Goal: Information Seeking & Learning: Learn about a topic

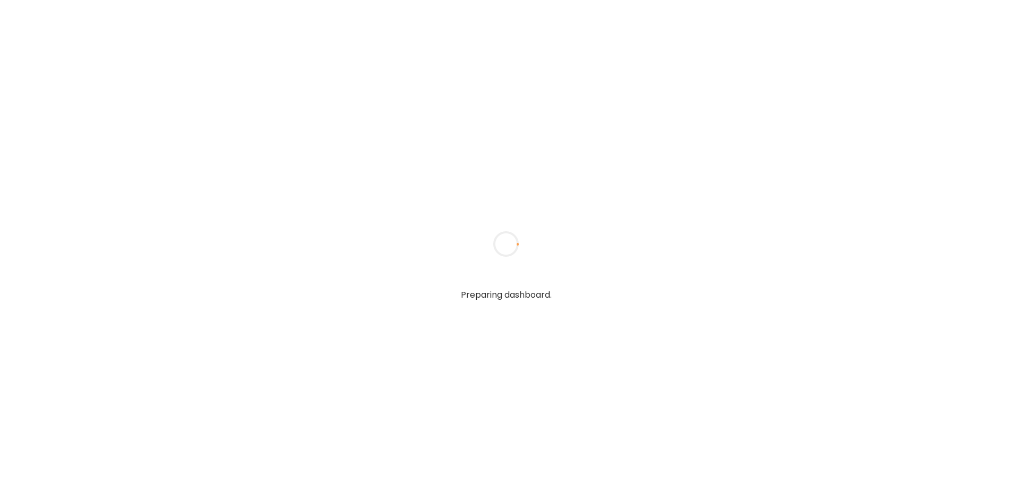
type textarea "**********"
type input "**********"
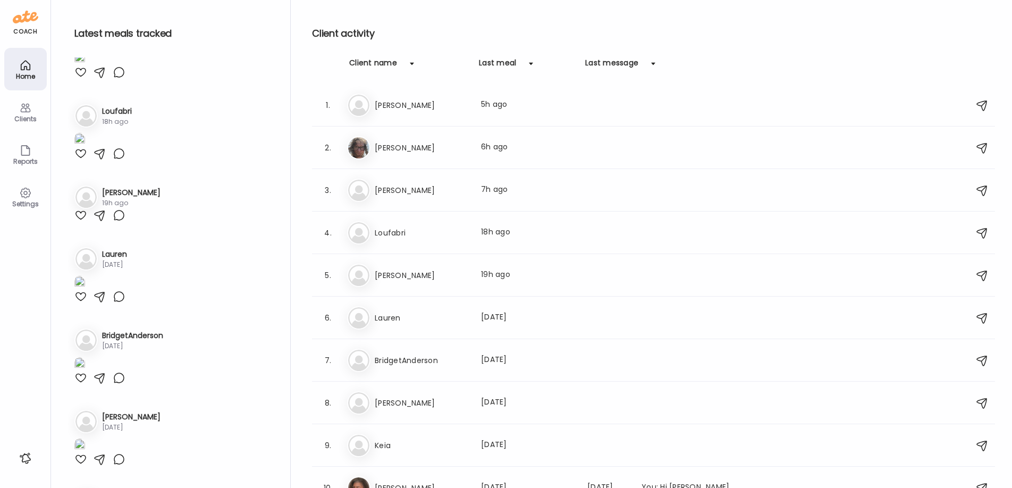
scroll to position [207, 0]
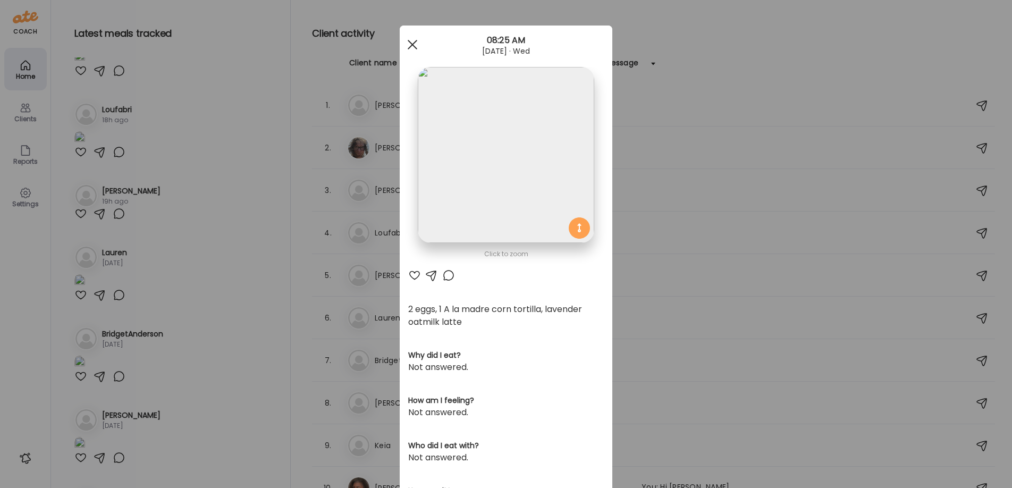
click at [416, 45] on div at bounding box center [412, 44] width 21 height 21
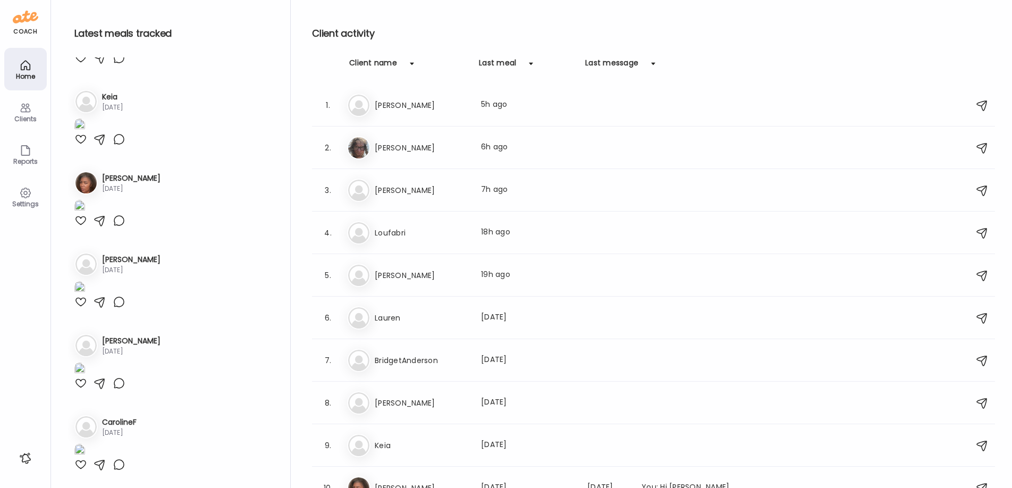
scroll to position [946, 0]
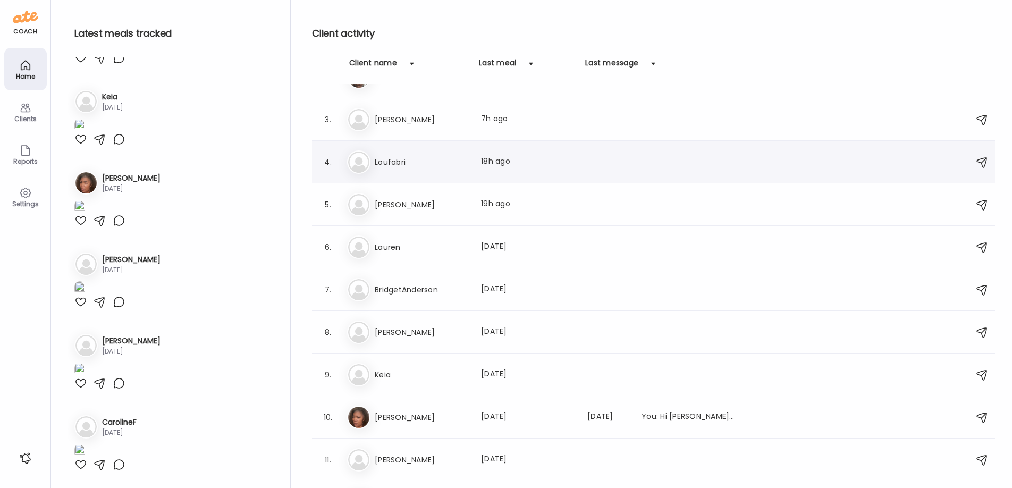
scroll to position [74, 0]
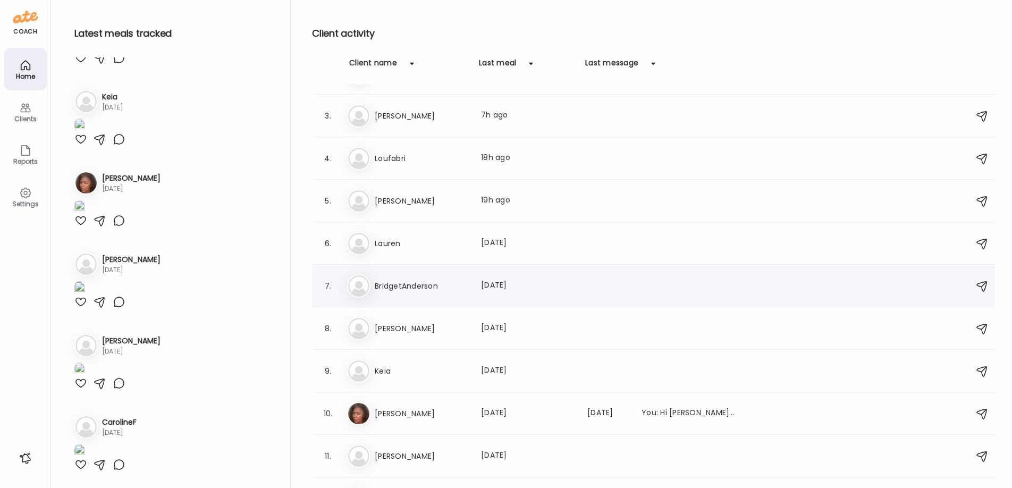
click at [395, 285] on h3 "BridgetAnderson" at bounding box center [422, 286] width 94 height 13
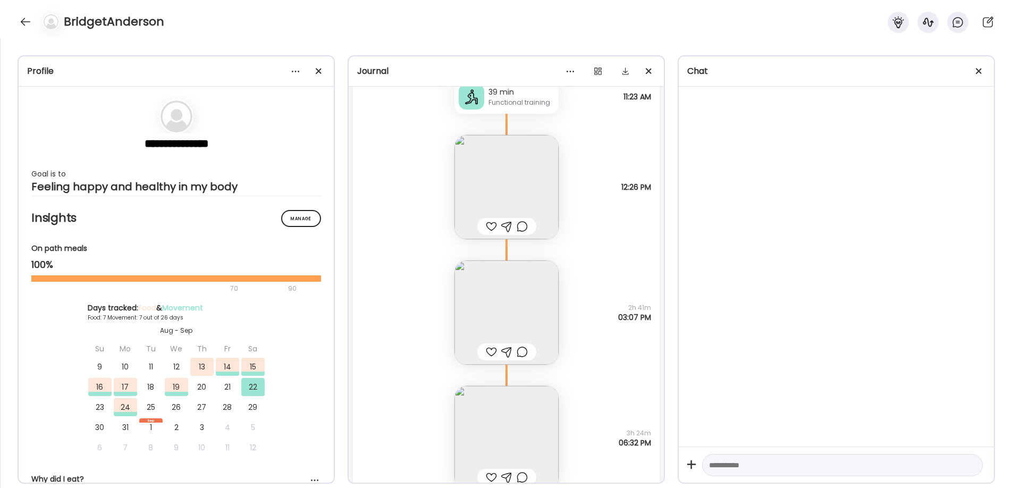
scroll to position [4665, 0]
click at [507, 202] on img at bounding box center [507, 194] width 104 height 104
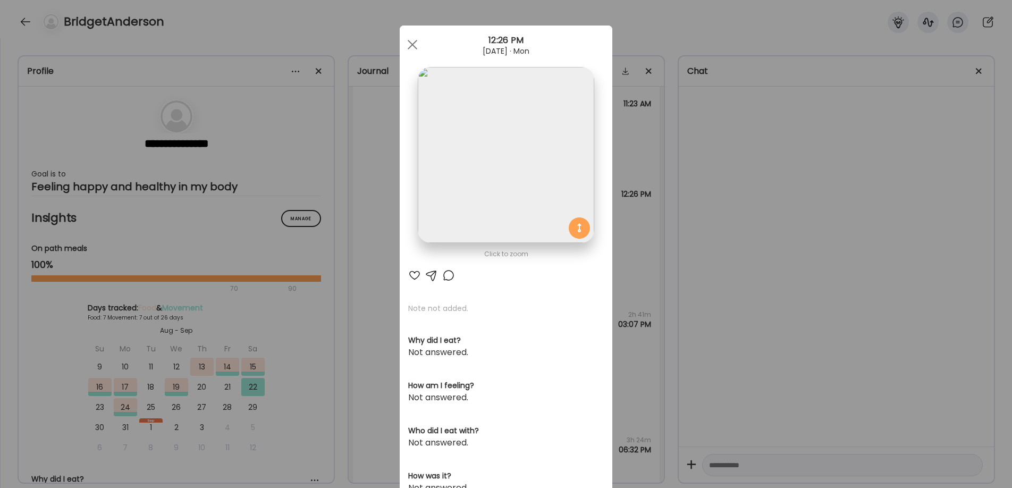
click at [650, 157] on div "Ate Coach Dashboard Wahoo! It’s official Take a moment to set up your Coach Pro…" at bounding box center [506, 244] width 1012 height 488
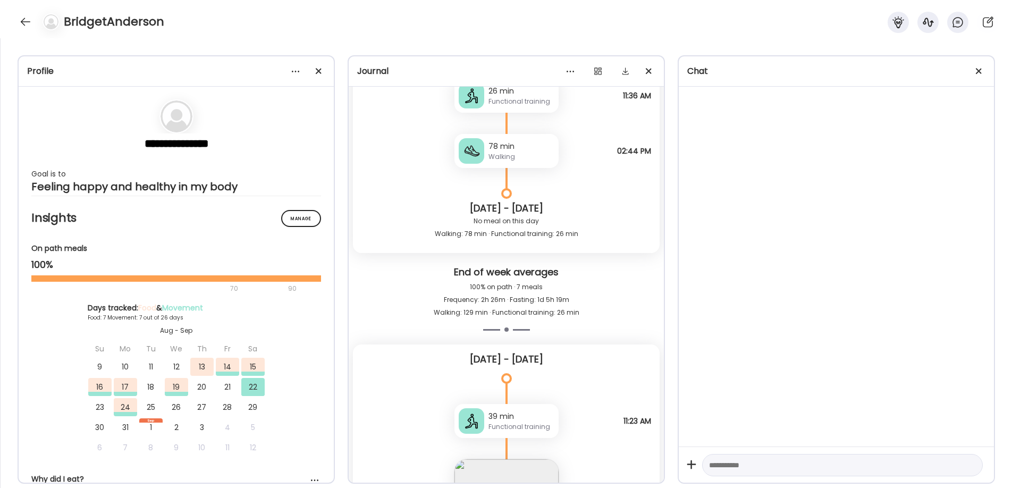
scroll to position [4769, 0]
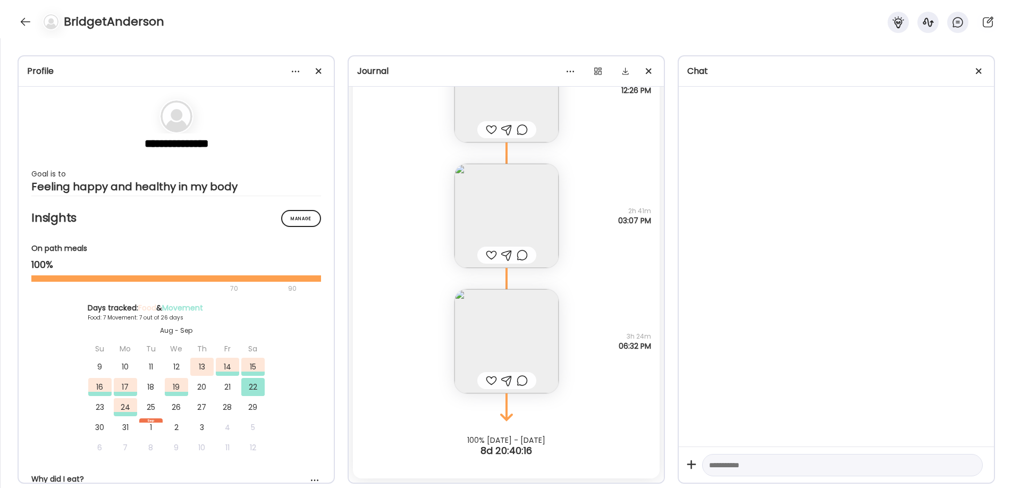
click at [508, 368] on img at bounding box center [507, 341] width 104 height 104
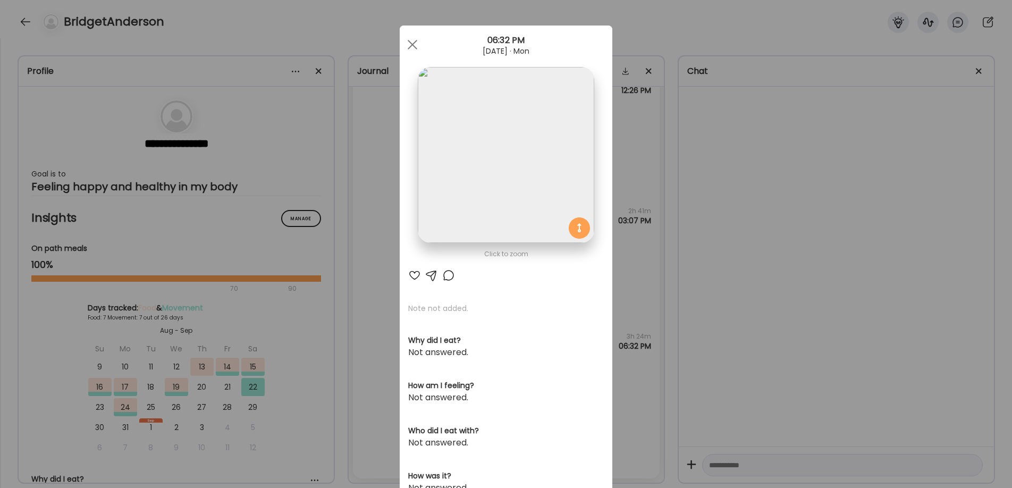
click at [532, 176] on img at bounding box center [506, 155] width 176 height 176
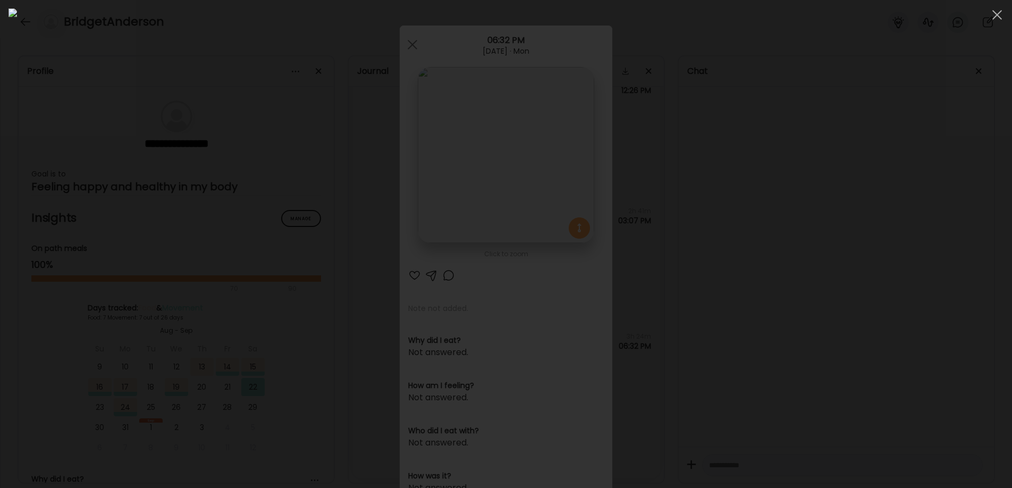
click at [829, 178] on div at bounding box center [506, 244] width 995 height 471
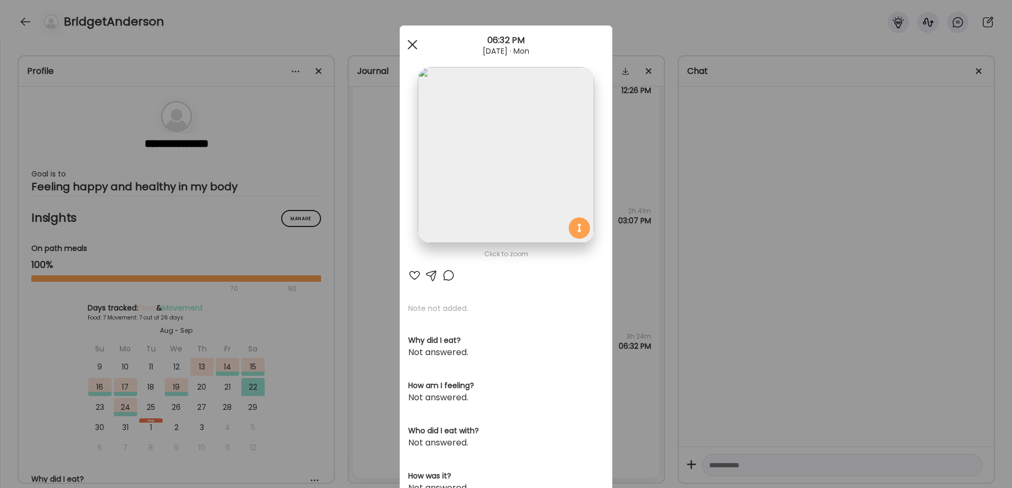
click at [412, 38] on div at bounding box center [412, 44] width 21 height 21
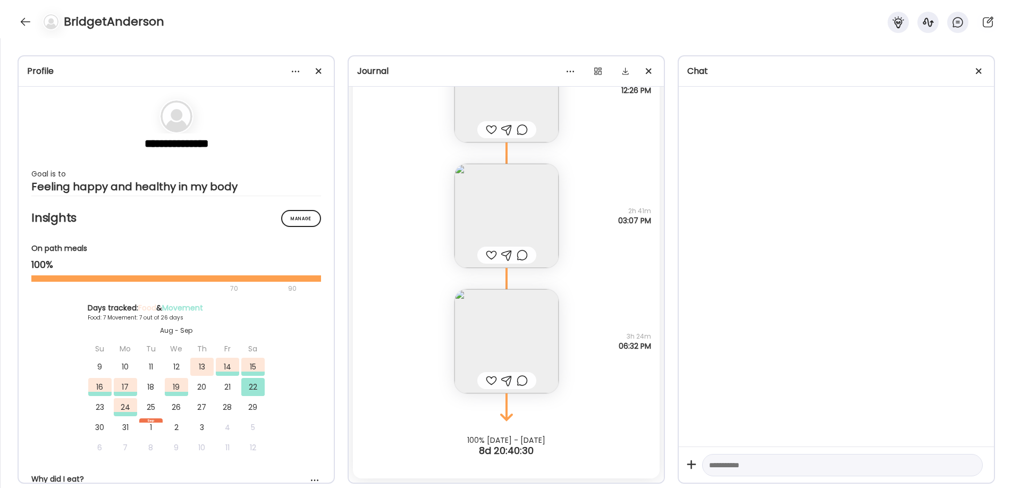
click at [478, 216] on img at bounding box center [507, 216] width 104 height 104
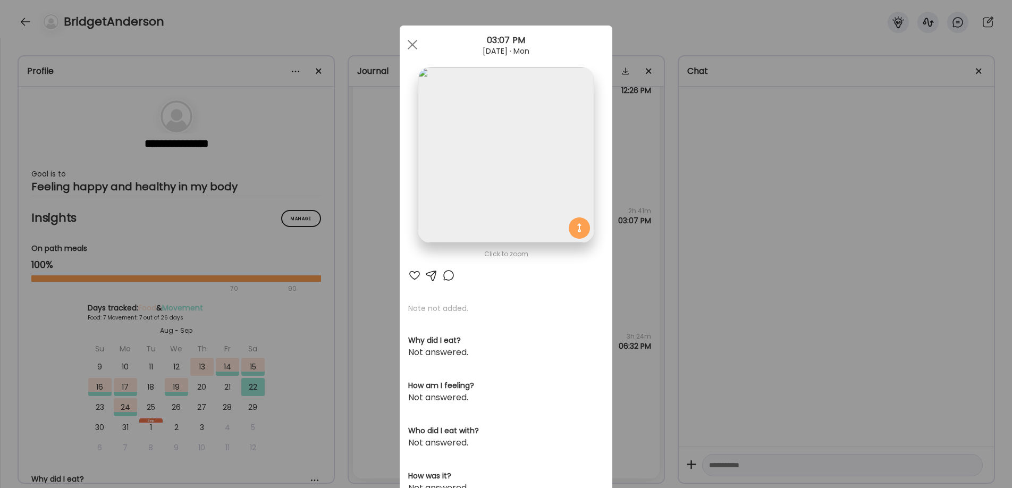
click at [680, 199] on div "Ate Coach Dashboard Wahoo! It’s official Take a moment to set up your Coach Pro…" at bounding box center [506, 244] width 1012 height 488
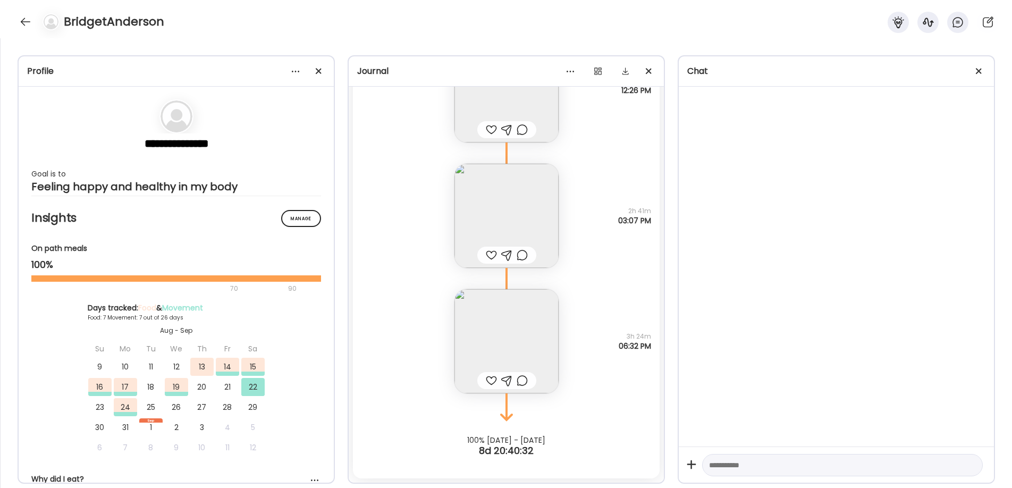
click at [497, 99] on img at bounding box center [507, 90] width 104 height 104
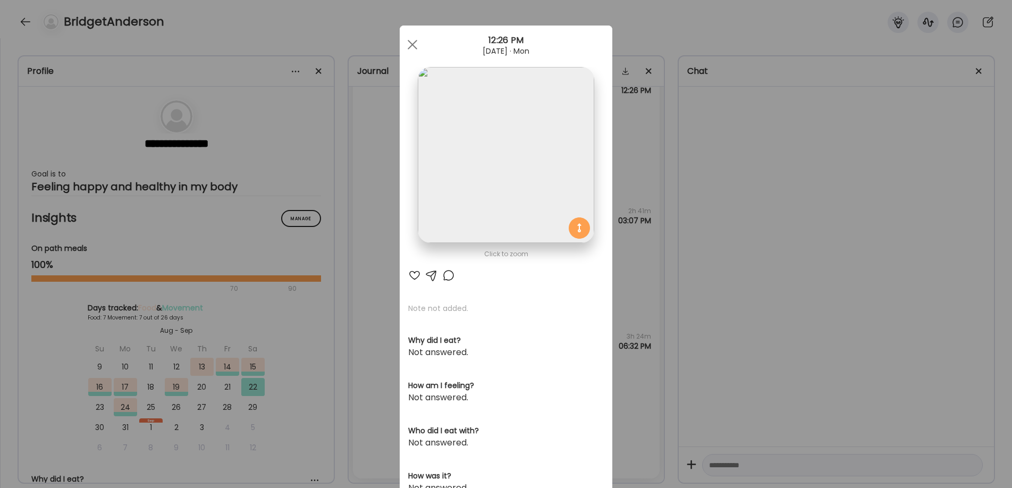
click at [687, 130] on div "Ate Coach Dashboard Wahoo! It’s official Take a moment to set up your Coach Pro…" at bounding box center [506, 244] width 1012 height 488
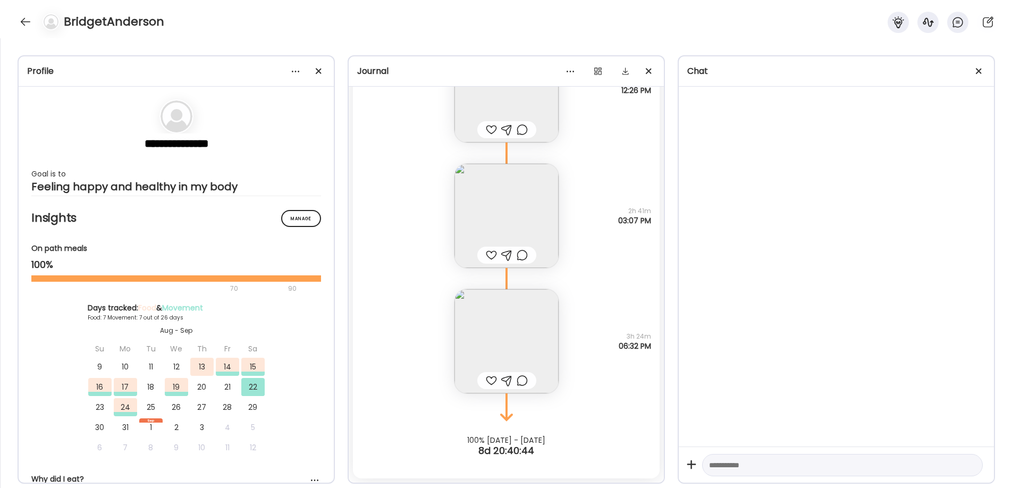
click at [489, 338] on img at bounding box center [507, 341] width 104 height 104
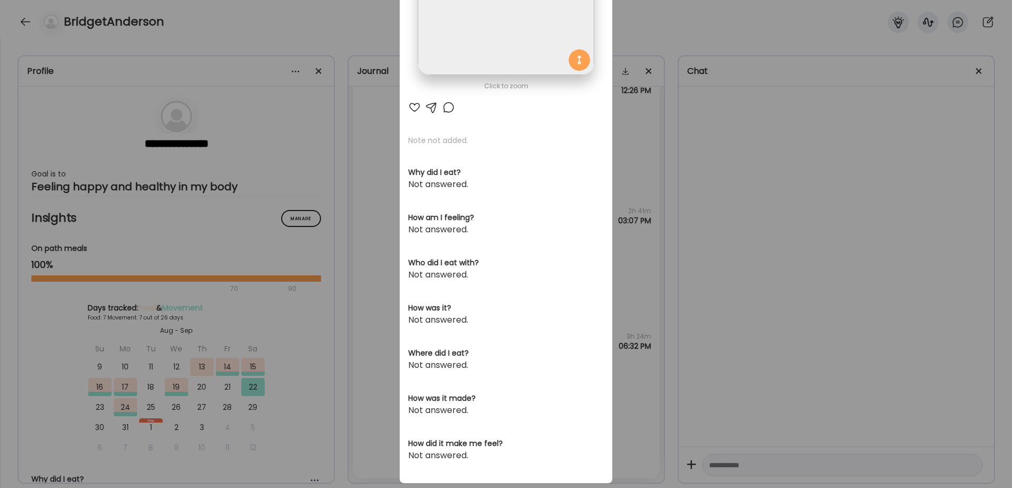
scroll to position [189, 0]
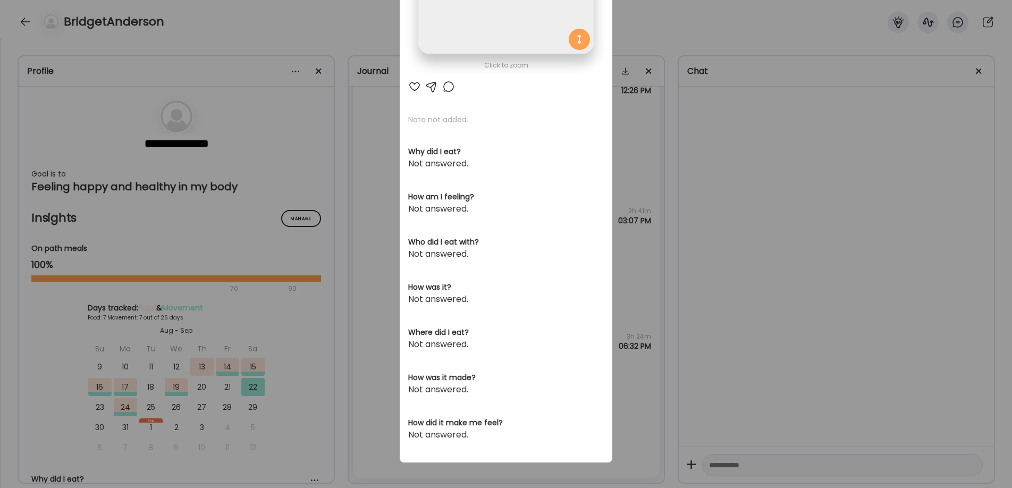
click at [674, 283] on div "Ate Coach Dashboard Wahoo! It’s official Take a moment to set up your Coach Pro…" at bounding box center [506, 244] width 1012 height 488
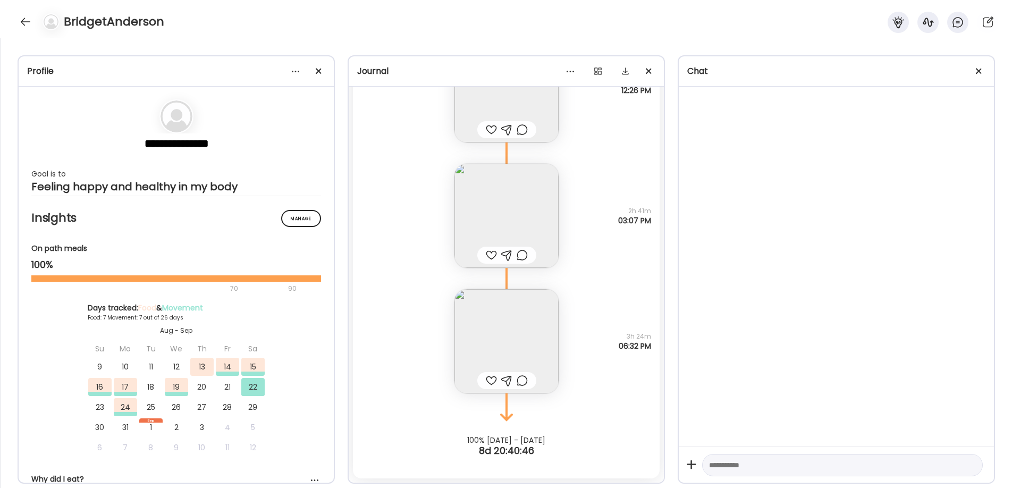
click at [508, 241] on img at bounding box center [507, 216] width 104 height 104
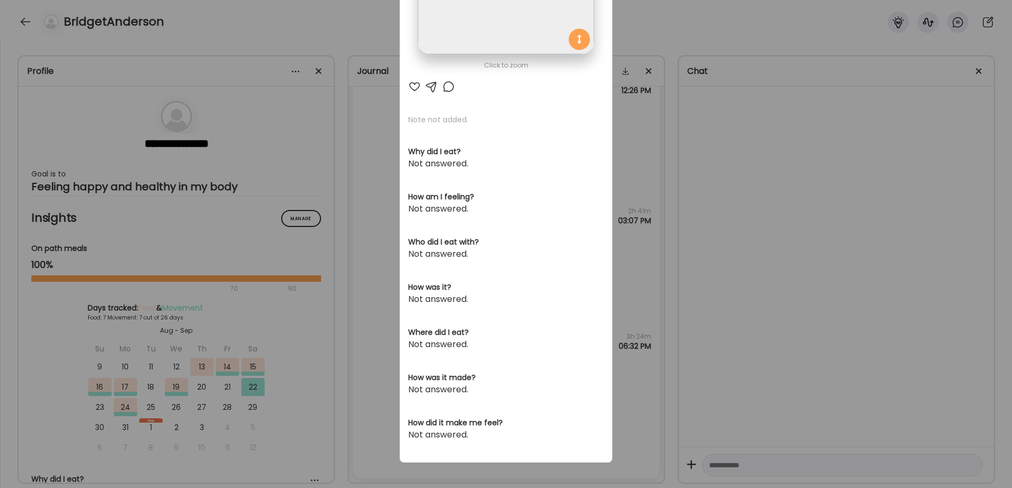
click at [709, 216] on div "Ate Coach Dashboard Wahoo! It’s official Take a moment to set up your Coach Pro…" at bounding box center [506, 244] width 1012 height 488
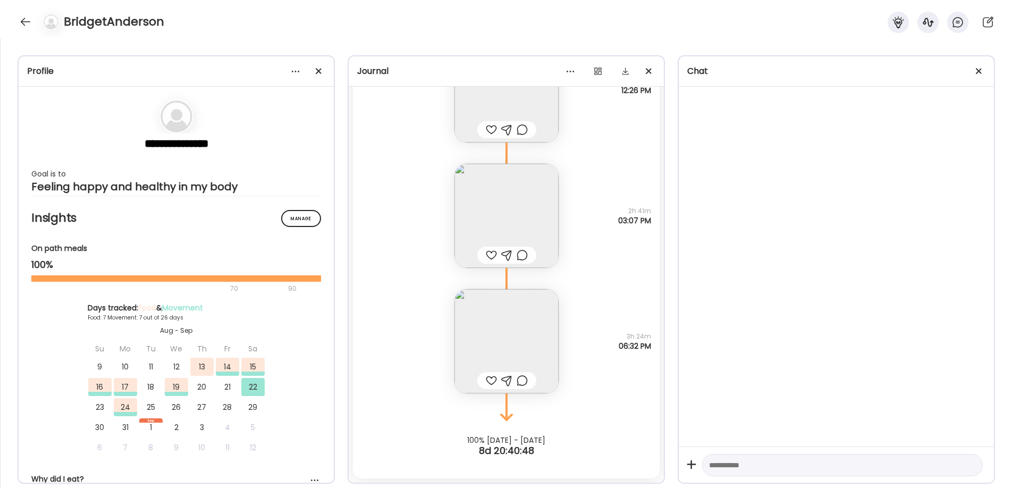
click at [481, 97] on img at bounding box center [507, 90] width 104 height 104
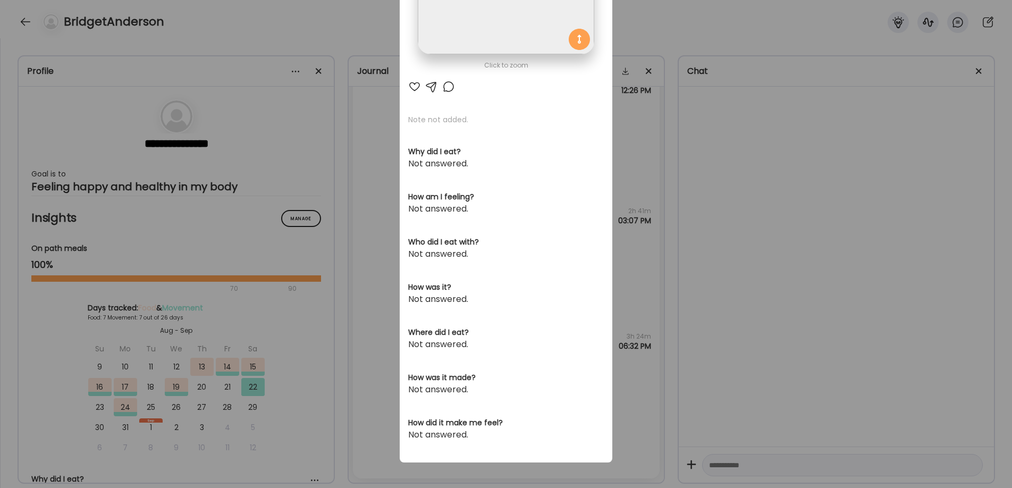
click at [655, 191] on div "Ate Coach Dashboard Wahoo! It’s official Take a moment to set up your Coach Pro…" at bounding box center [506, 244] width 1012 height 488
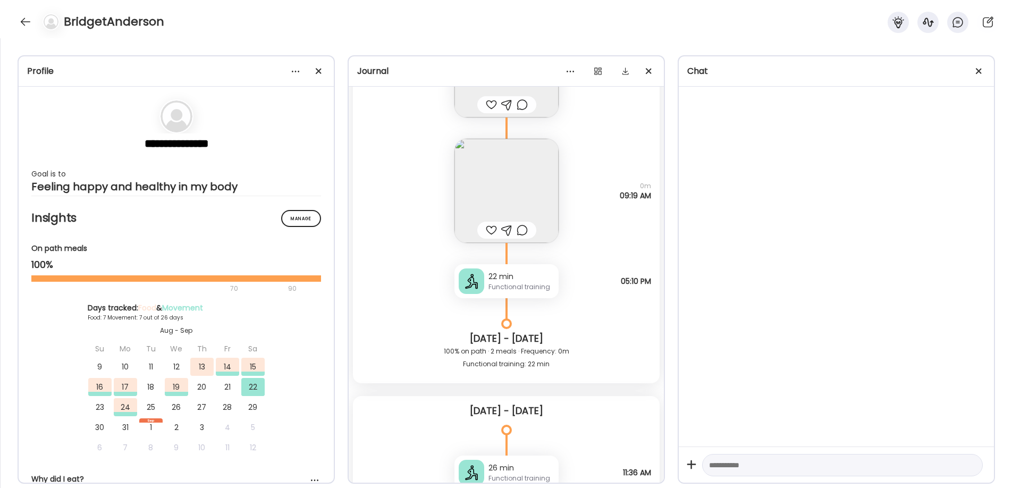
scroll to position [3907, 0]
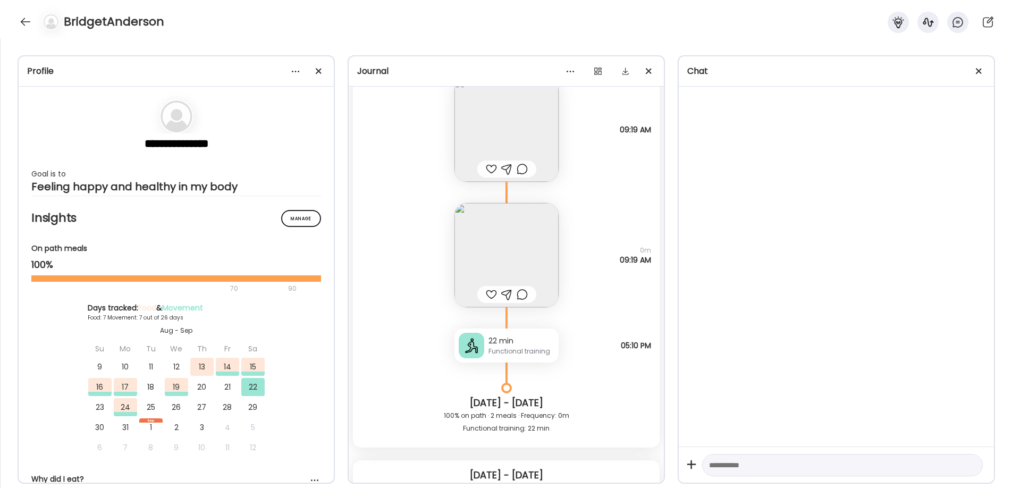
click at [498, 251] on img at bounding box center [507, 255] width 104 height 104
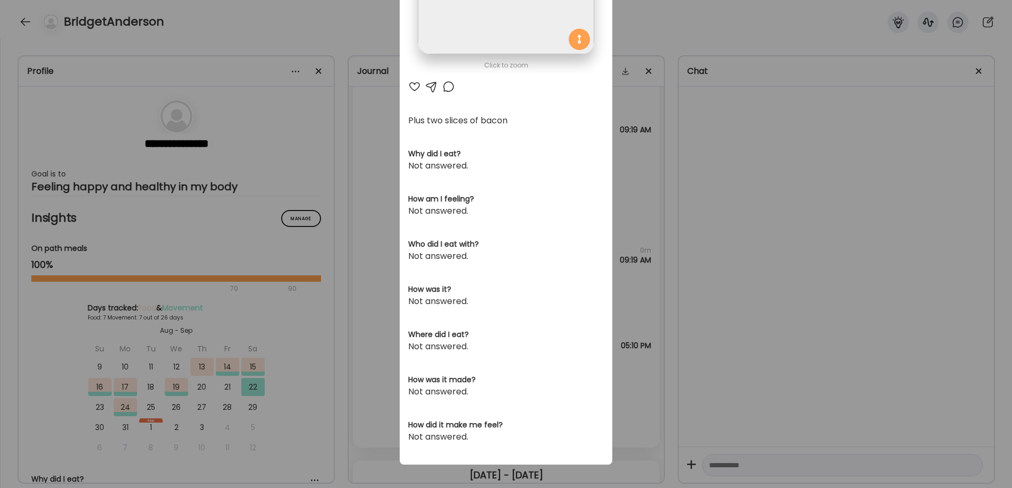
click at [685, 203] on div "Ate Coach Dashboard Wahoo! It’s official Take a moment to set up your Coach Pro…" at bounding box center [506, 244] width 1012 height 488
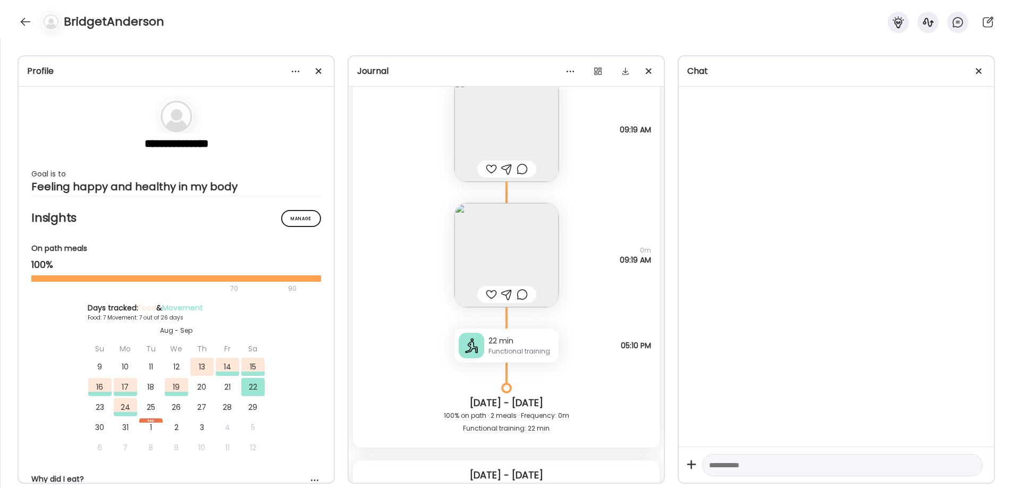
click at [533, 230] on img at bounding box center [507, 255] width 104 height 104
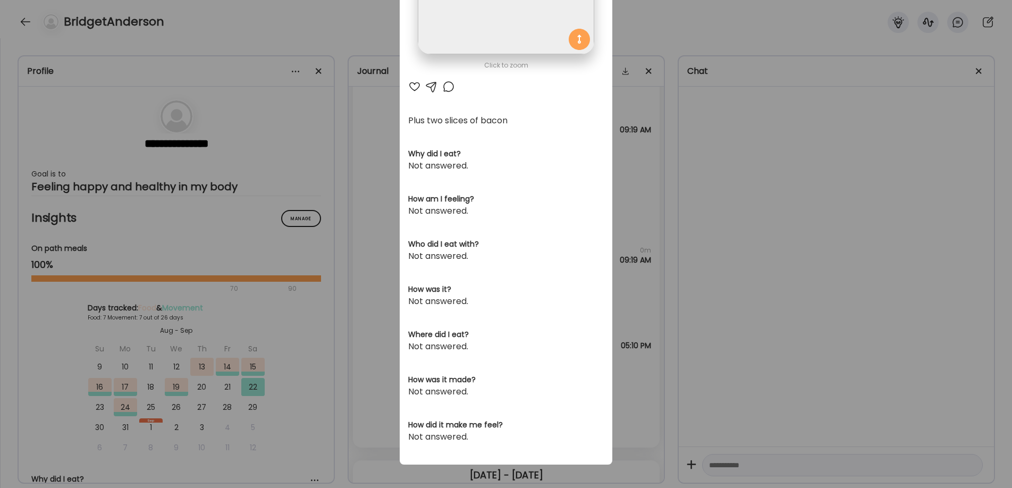
click at [648, 187] on div "Ate Coach Dashboard Wahoo! It’s official Take a moment to set up your Coach Pro…" at bounding box center [506, 244] width 1012 height 488
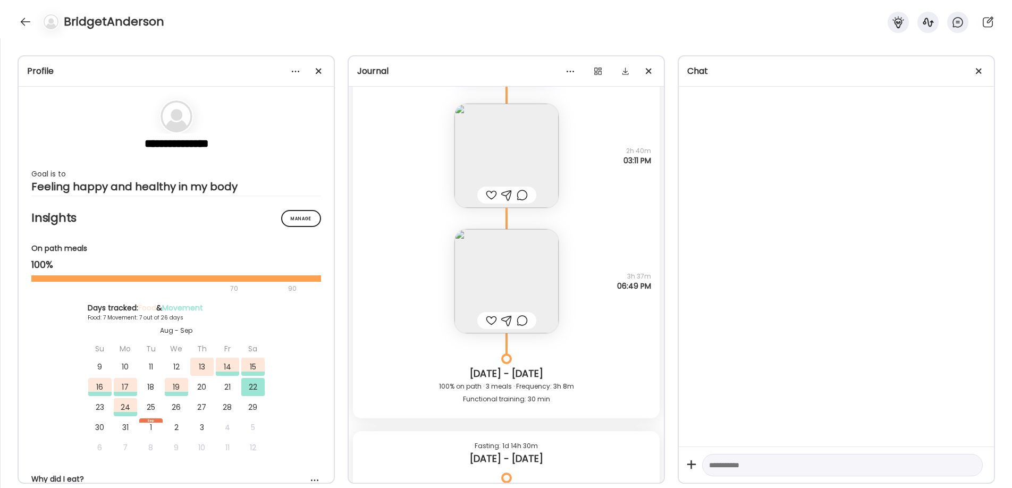
scroll to position [3464, 0]
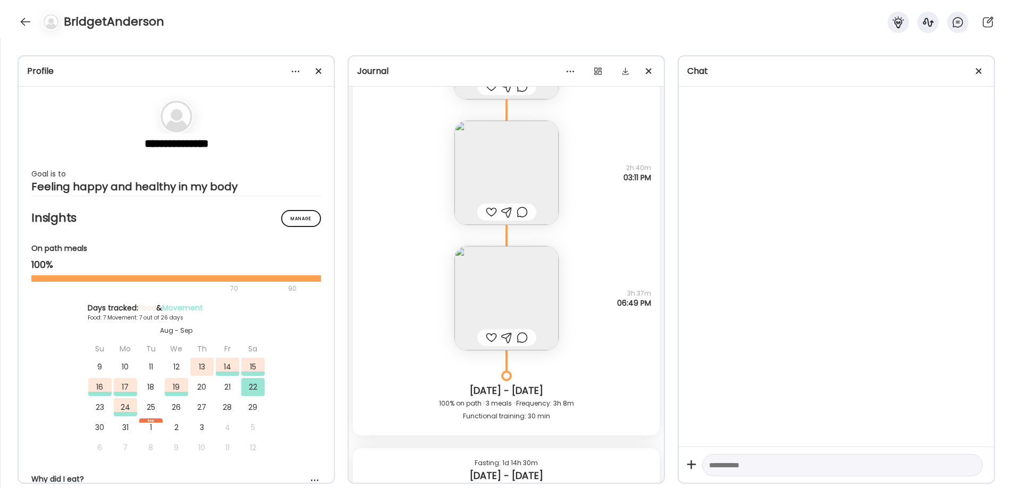
click at [507, 287] on img at bounding box center [507, 298] width 104 height 104
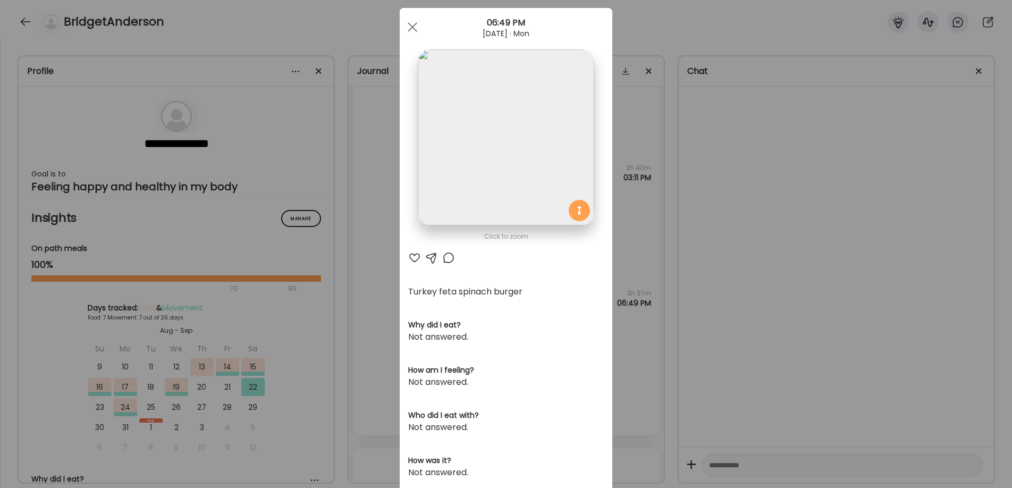
scroll to position [0, 0]
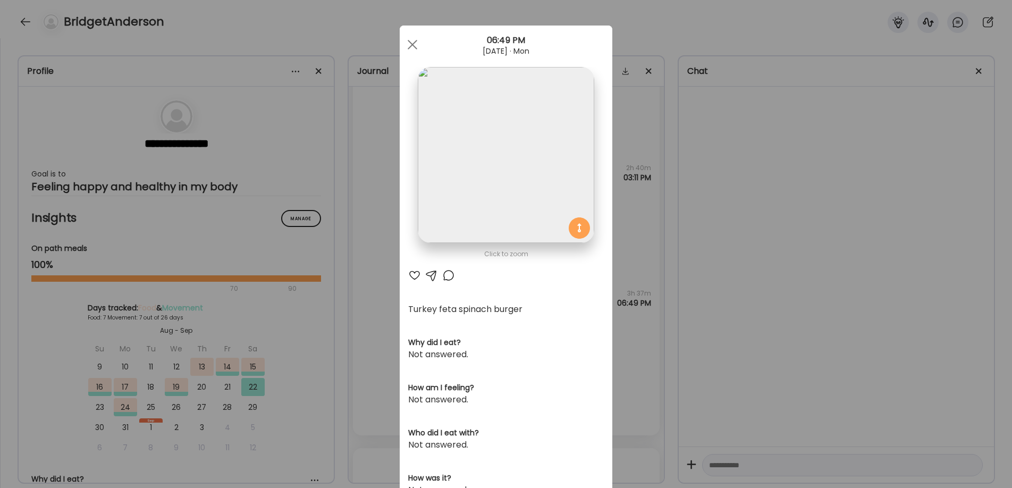
click at [629, 228] on div "Ate Coach Dashboard Wahoo! It’s official Take a moment to set up your Coach Pro…" at bounding box center [506, 244] width 1012 height 488
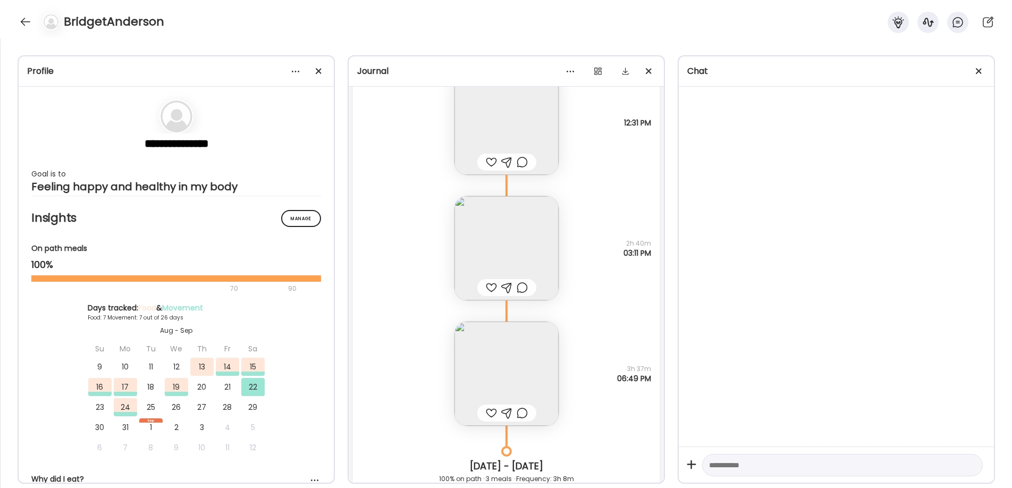
scroll to position [3386, 0]
click at [532, 234] on img at bounding box center [507, 251] width 104 height 104
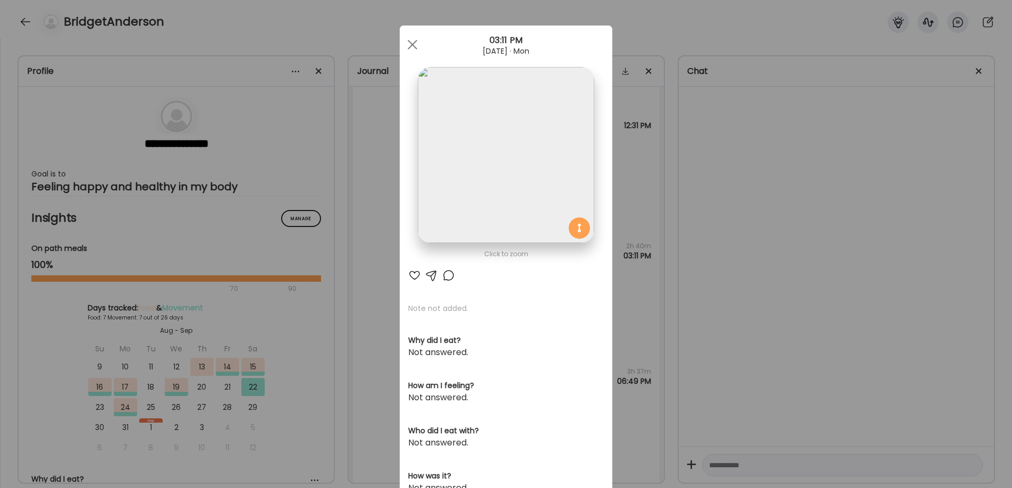
click at [628, 180] on div "Ate Coach Dashboard Wahoo! It’s official Take a moment to set up your Coach Pro…" at bounding box center [506, 244] width 1012 height 488
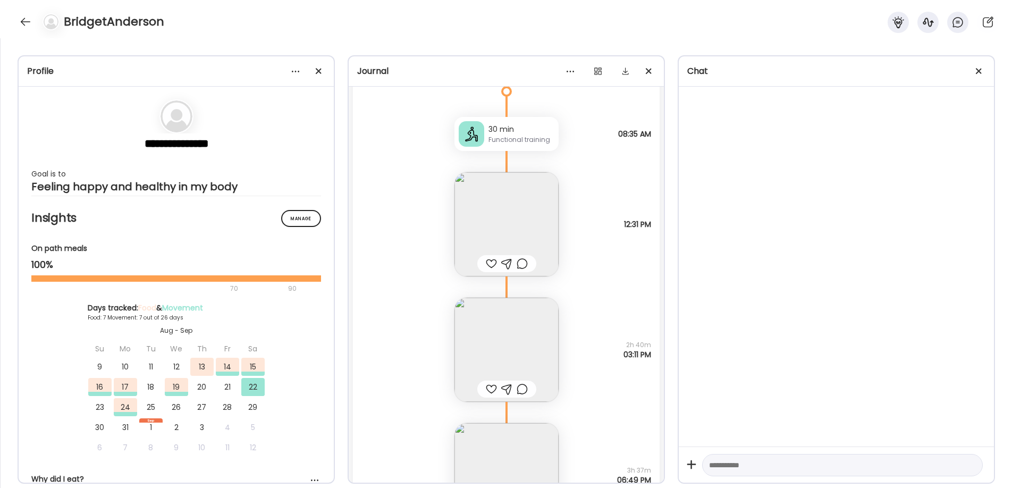
scroll to position [3280, 0]
click at [534, 219] on img at bounding box center [507, 231] width 104 height 104
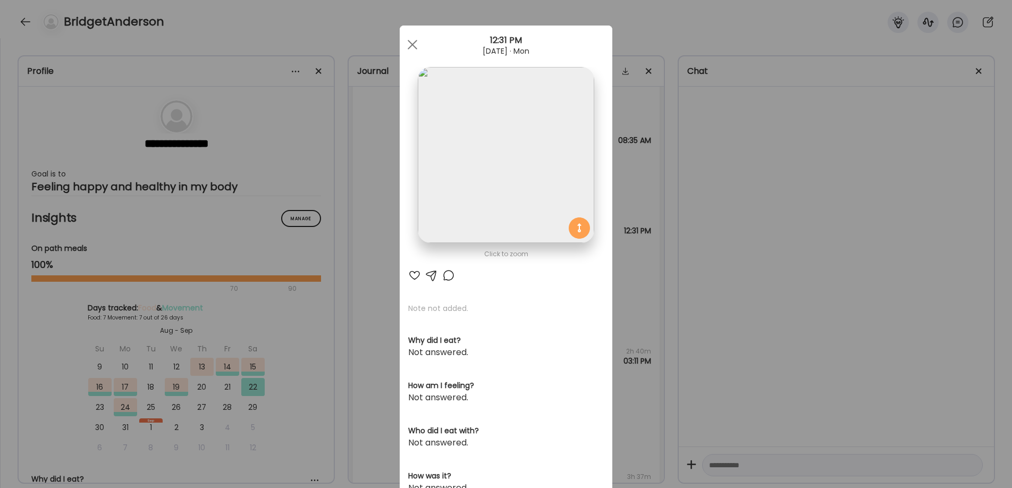
click at [616, 180] on div "Ate Coach Dashboard Wahoo! It’s official Take a moment to set up your Coach Pro…" at bounding box center [506, 244] width 1012 height 488
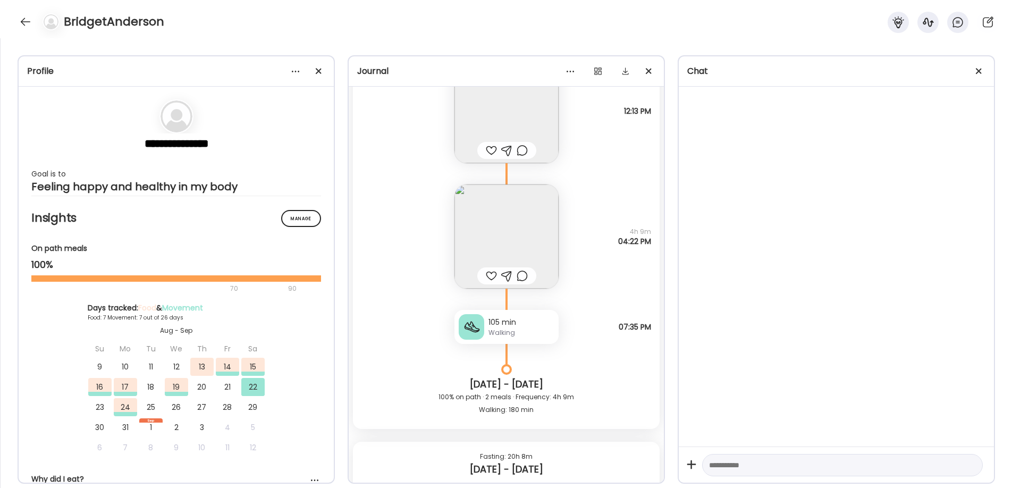
scroll to position [2878, 0]
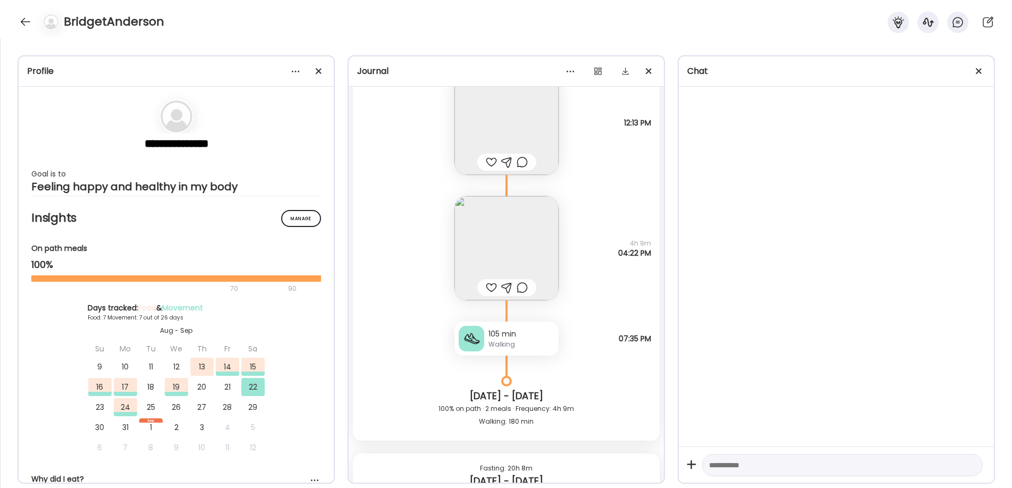
click at [518, 234] on img at bounding box center [507, 248] width 104 height 104
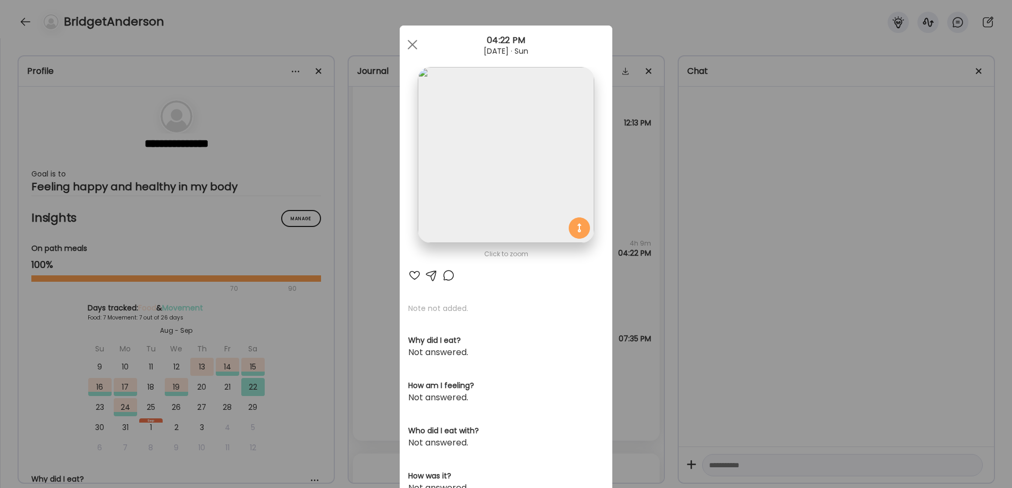
click at [635, 175] on div "Ate Coach Dashboard Wahoo! It’s official Take a moment to set up your Coach Pro…" at bounding box center [506, 244] width 1012 height 488
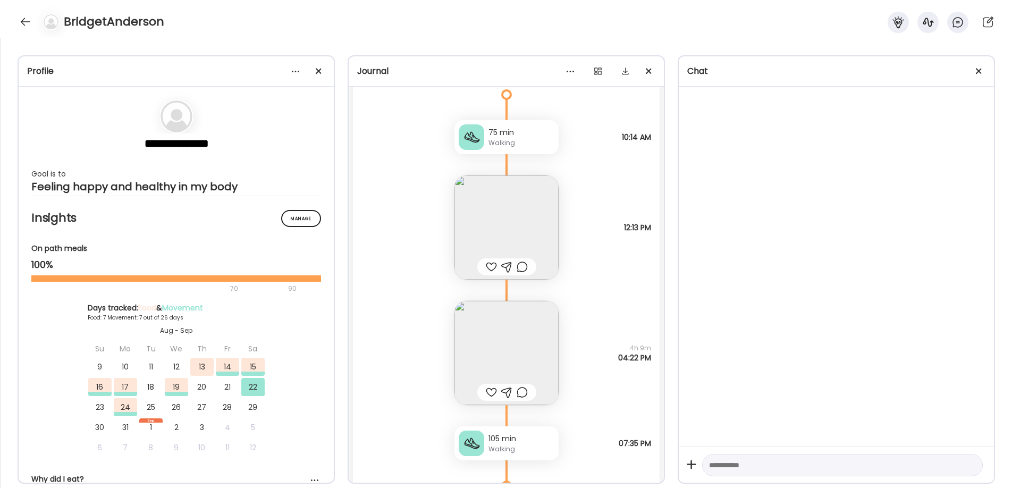
scroll to position [2758, 0]
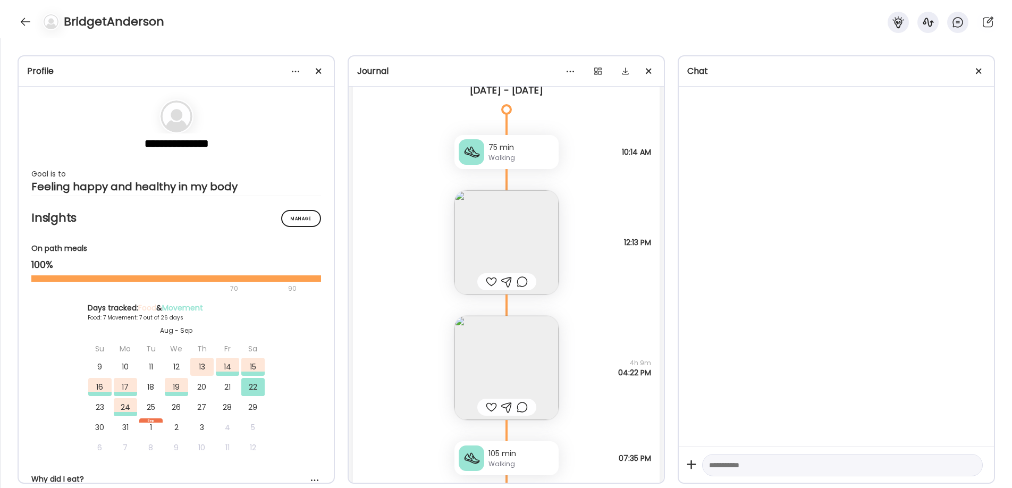
click at [536, 211] on img at bounding box center [507, 242] width 104 height 104
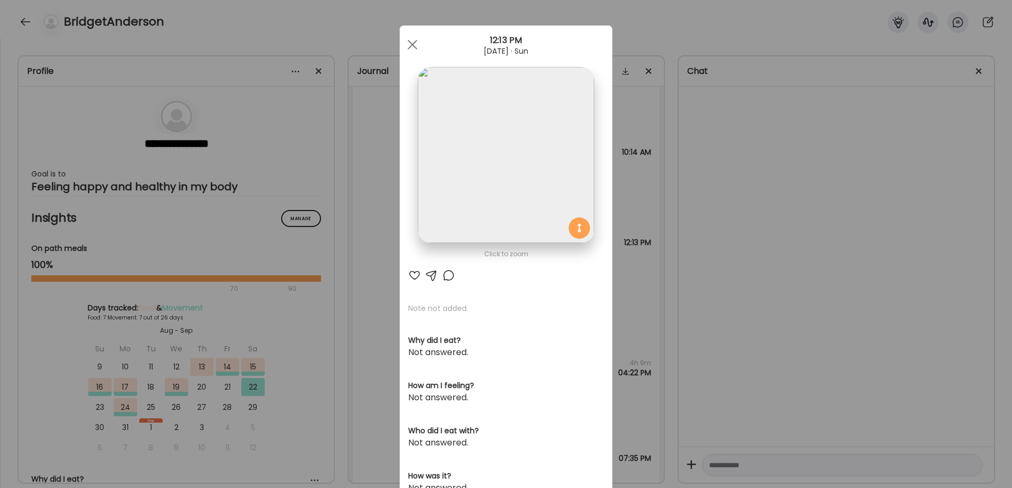
click at [630, 172] on div "Ate Coach Dashboard Wahoo! It’s official Take a moment to set up your Coach Pro…" at bounding box center [506, 244] width 1012 height 488
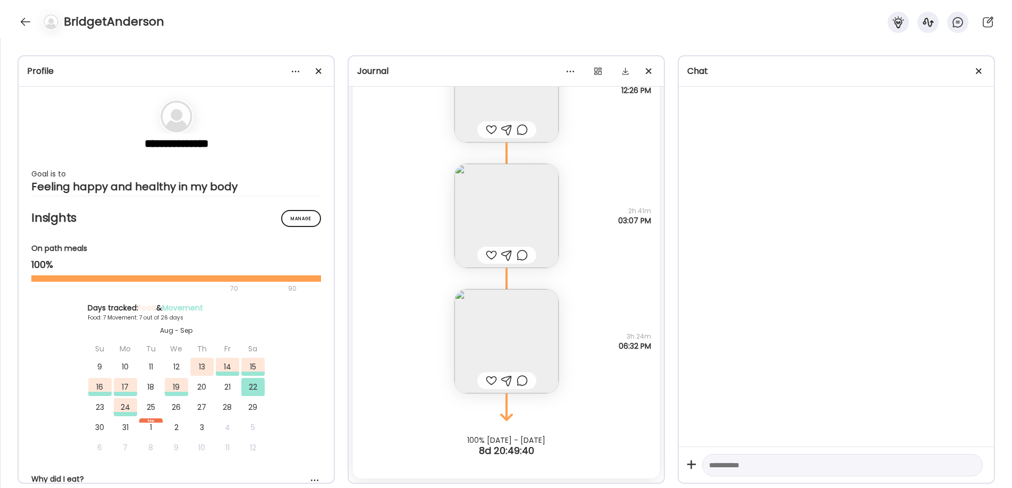
scroll to position [4281, 0]
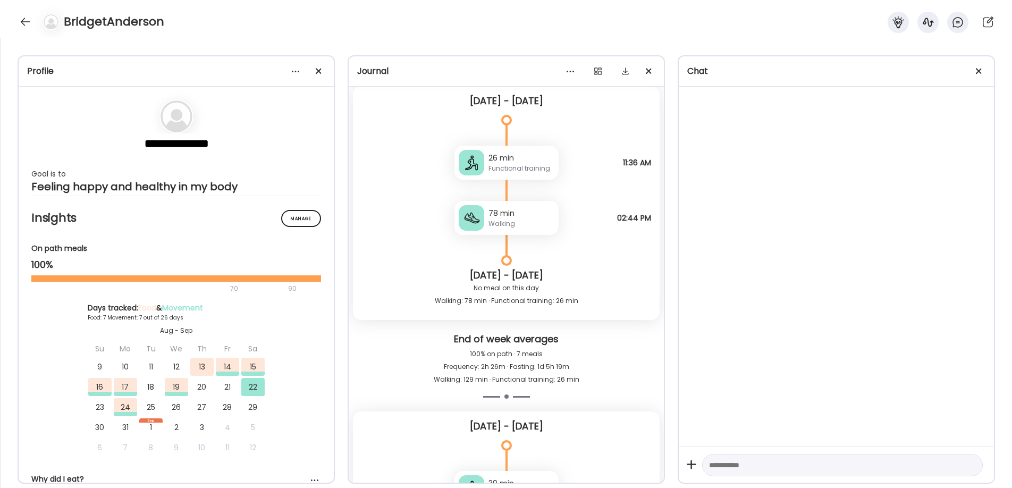
click at [30, 33] on div "BridgetAnderson" at bounding box center [506, 19] width 1012 height 38
click at [30, 27] on div at bounding box center [25, 21] width 17 height 17
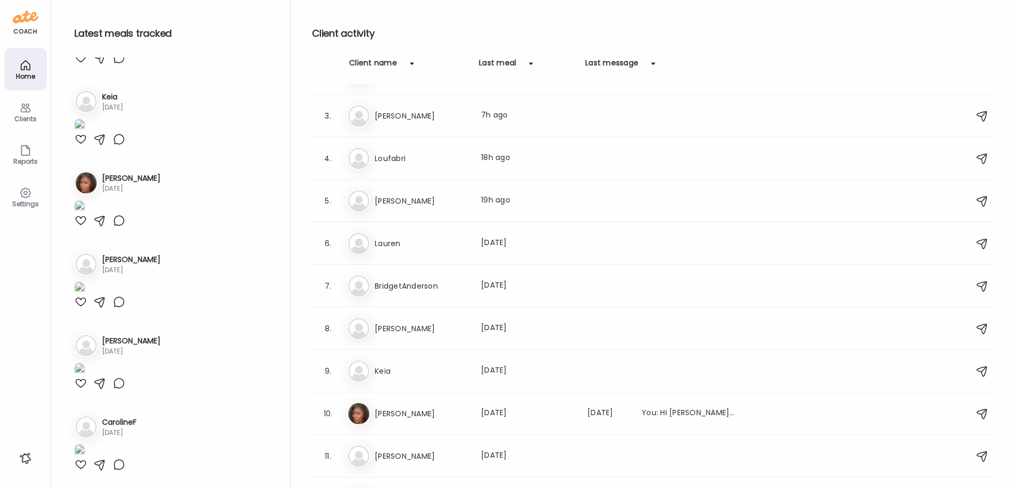
scroll to position [946, 0]
click at [467, 114] on h3 "[PERSON_NAME]" at bounding box center [422, 116] width 94 height 13
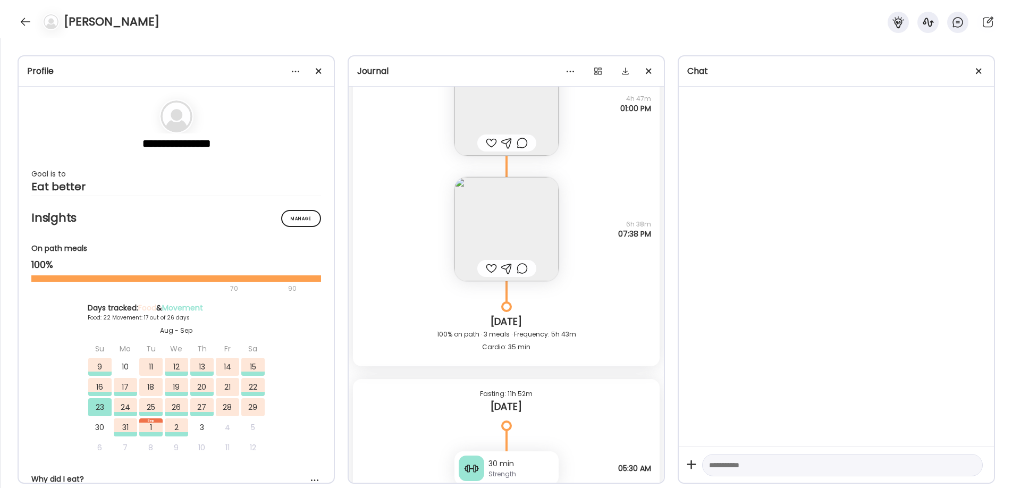
scroll to position [12659, 0]
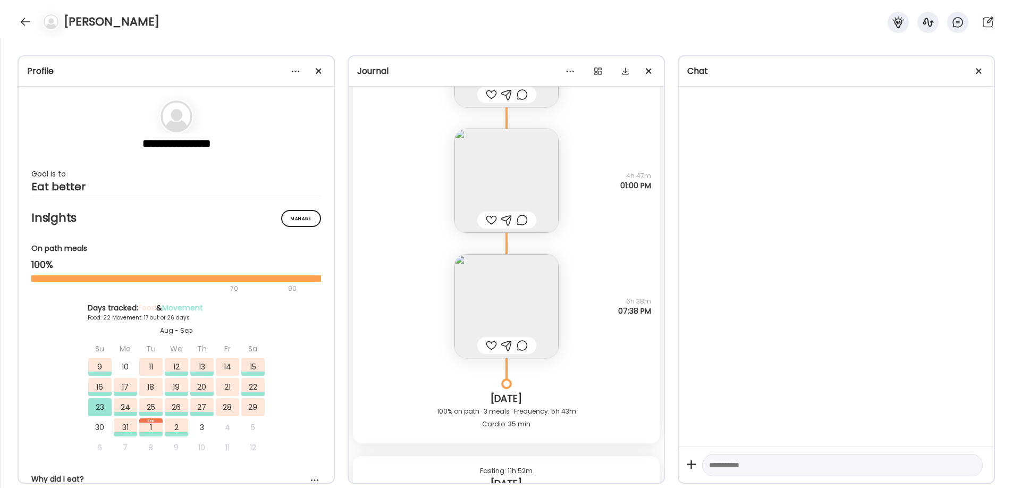
click at [521, 290] on img at bounding box center [507, 306] width 104 height 104
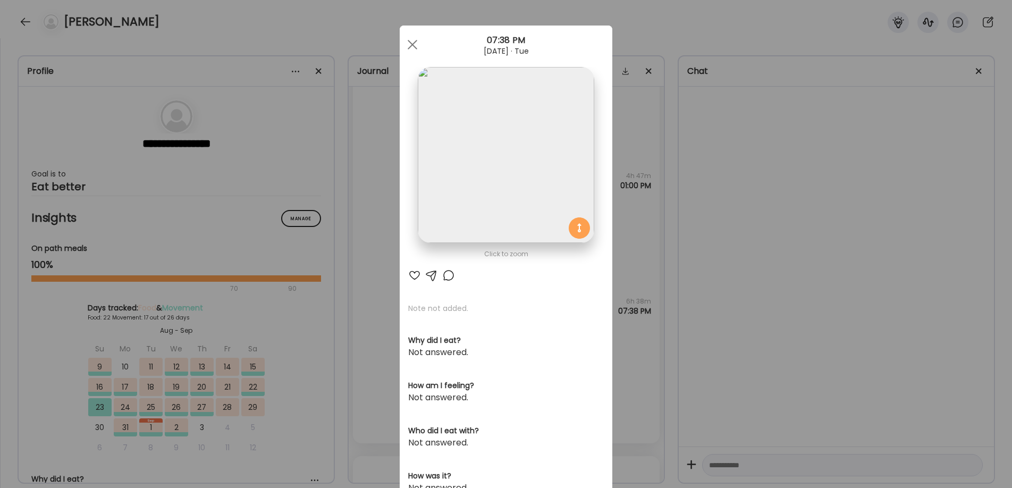
click at [511, 216] on img at bounding box center [506, 155] width 176 height 176
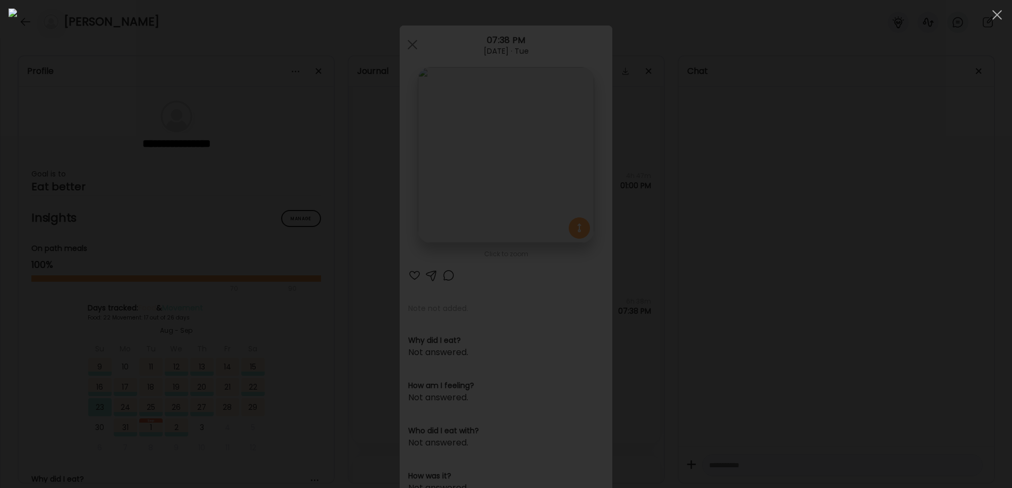
click at [844, 161] on div at bounding box center [506, 244] width 995 height 471
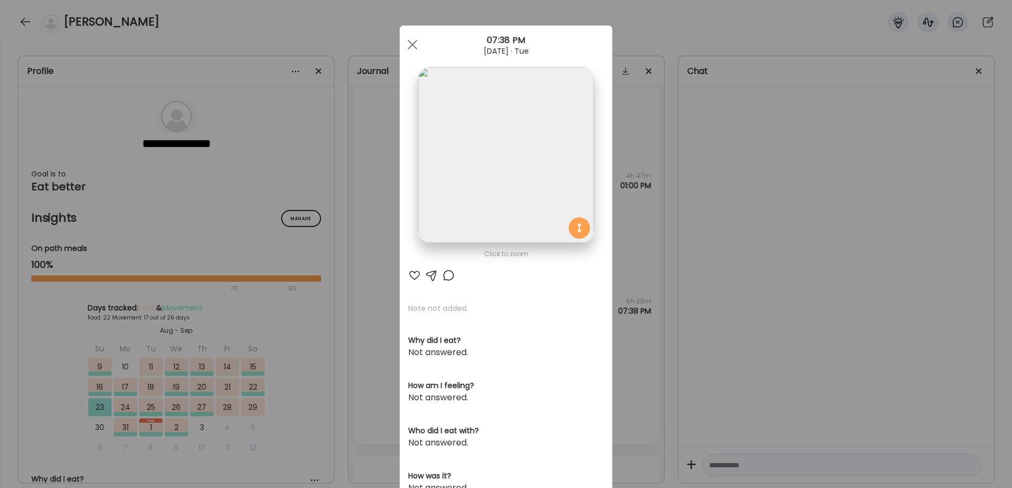
click at [675, 191] on div "Ate Coach Dashboard Wahoo! It’s official Take a moment to set up your Coach Pro…" at bounding box center [506, 244] width 1012 height 488
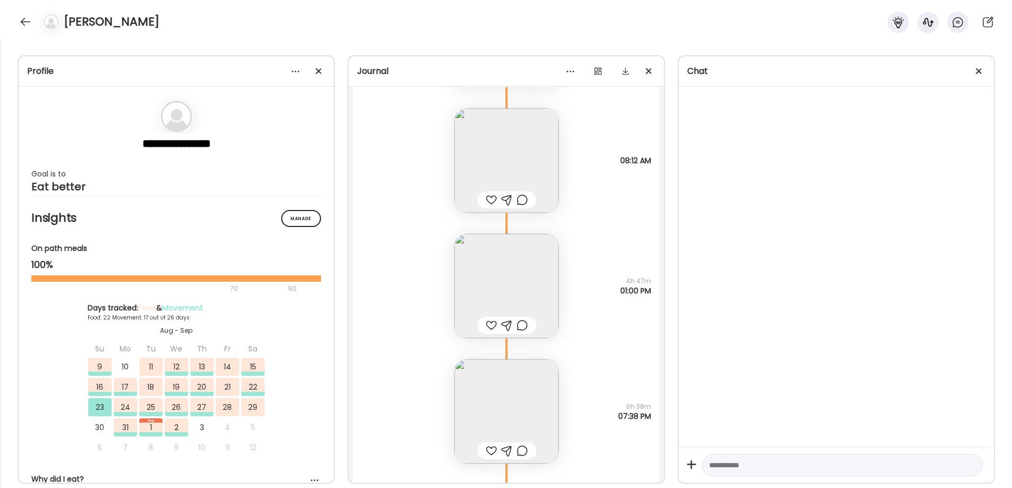
scroll to position [12543, 0]
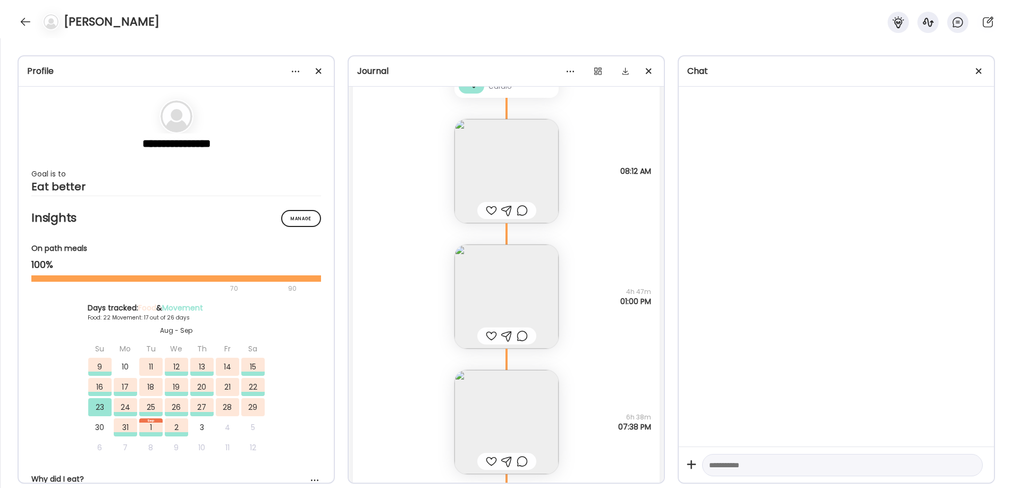
click at [503, 286] on img at bounding box center [507, 297] width 104 height 104
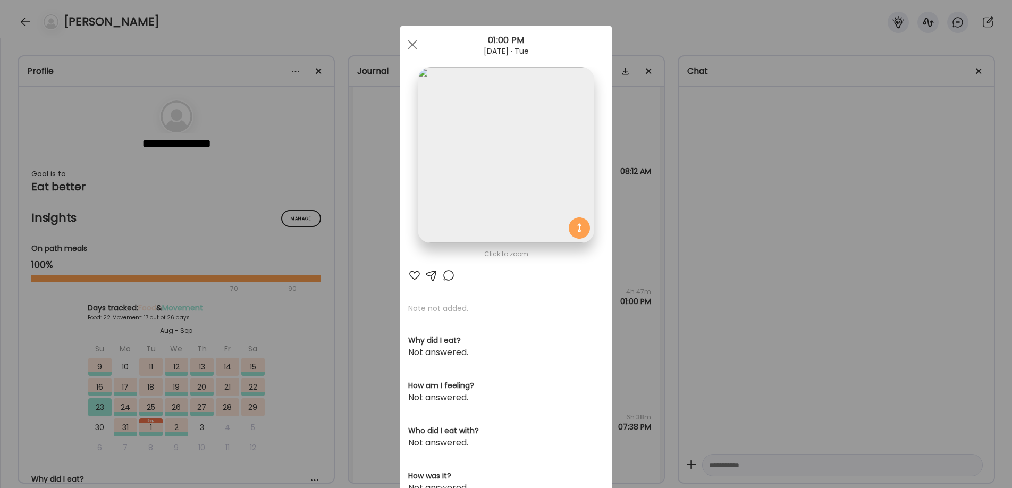
click at [504, 132] on img at bounding box center [506, 155] width 176 height 176
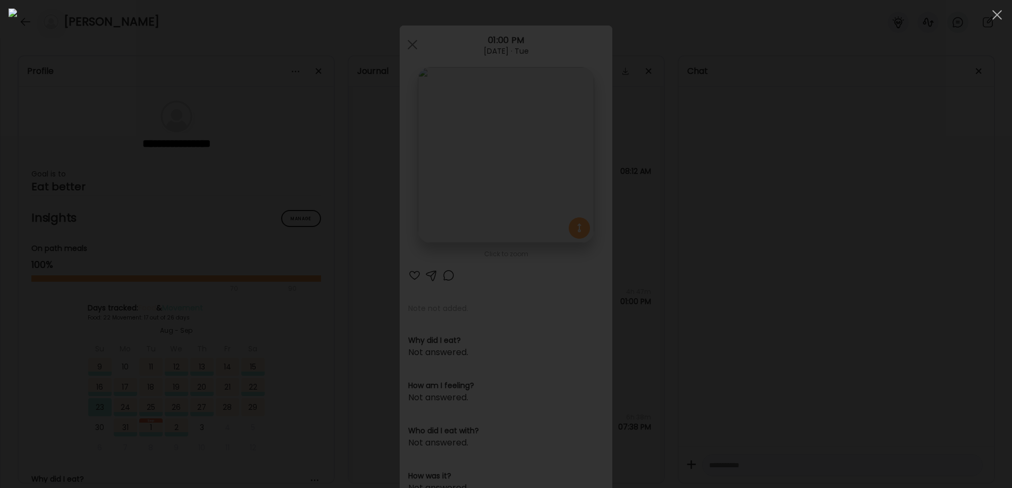
click at [828, 107] on div at bounding box center [506, 244] width 995 height 471
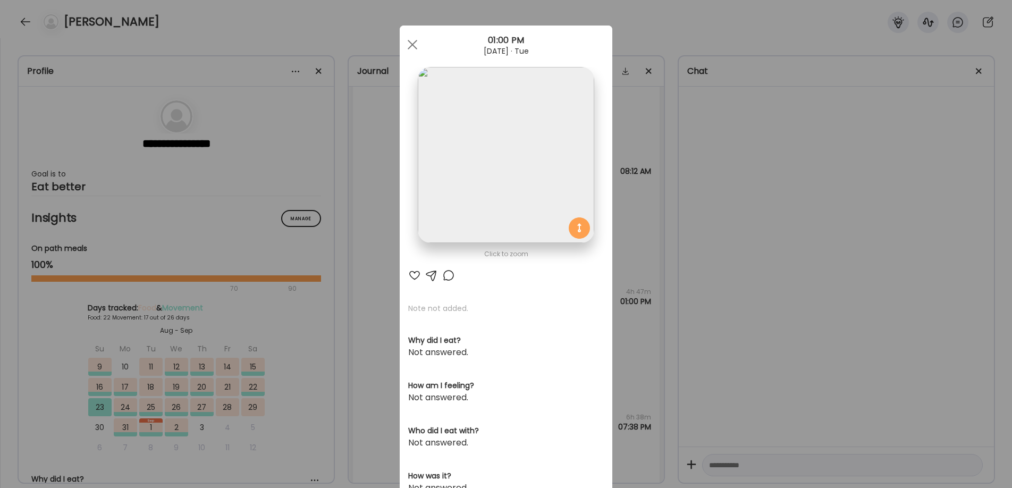
click at [782, 119] on div "Ate Coach Dashboard Wahoo! It’s official Take a moment to set up your Coach Pro…" at bounding box center [506, 244] width 1012 height 488
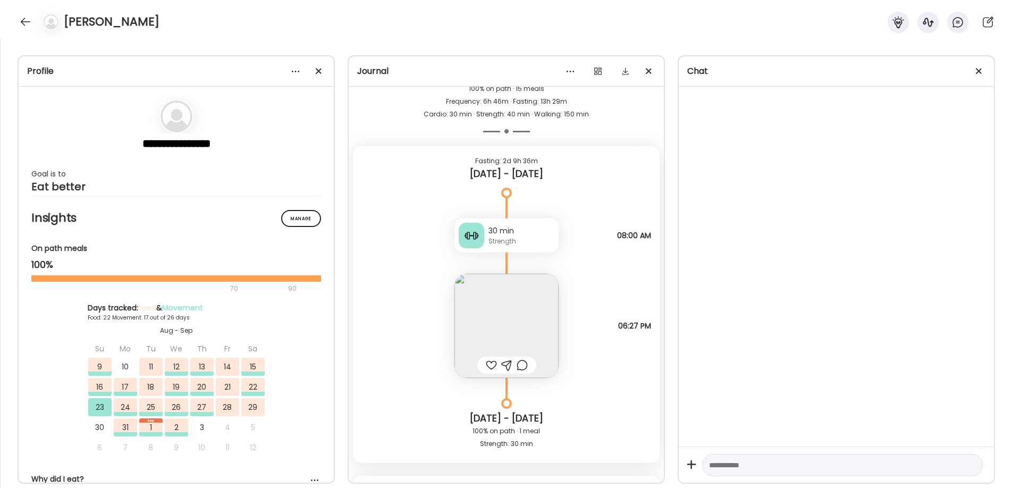
scroll to position [12055, 0]
click at [509, 317] on img at bounding box center [507, 329] width 104 height 104
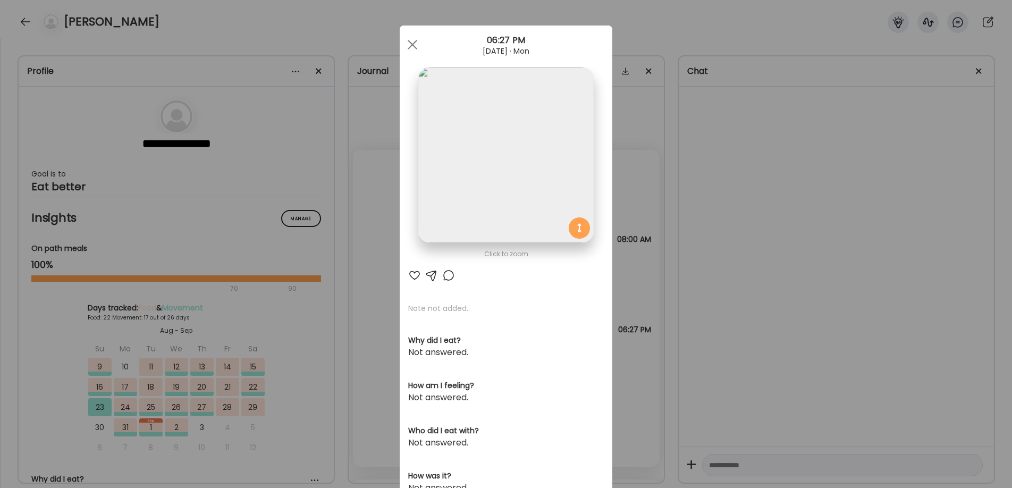
click at [495, 159] on img at bounding box center [506, 155] width 176 height 176
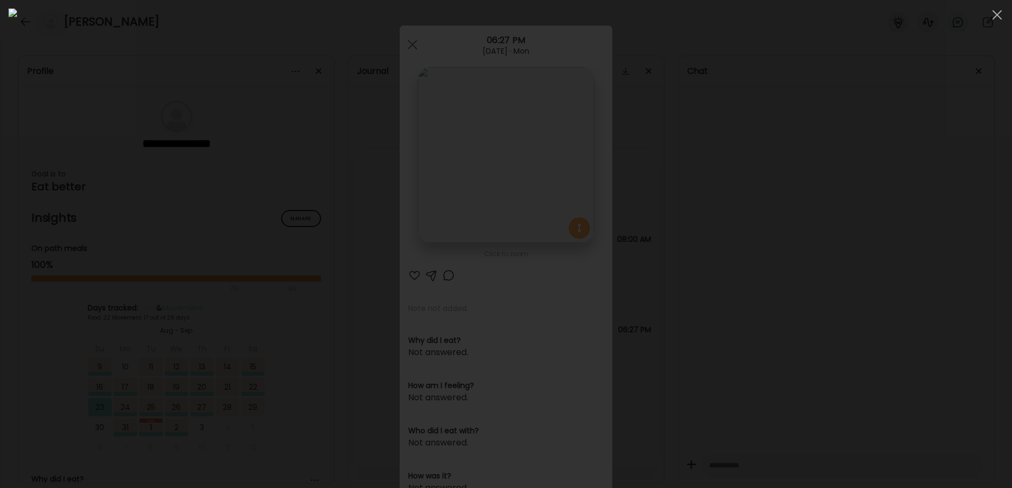
click at [841, 169] on div at bounding box center [506, 244] width 995 height 471
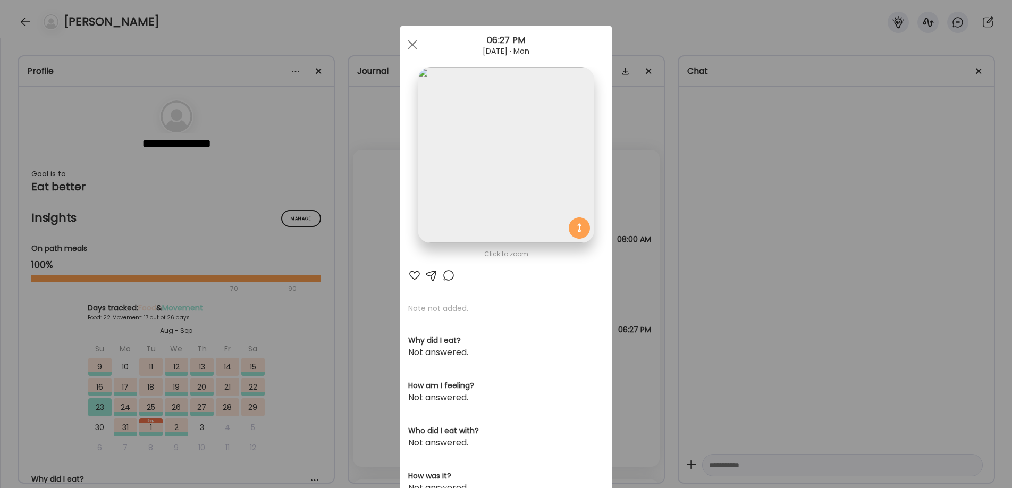
click at [785, 179] on div "Ate Coach Dashboard Wahoo! It’s official Take a moment to set up your Coach Pro…" at bounding box center [506, 244] width 1012 height 488
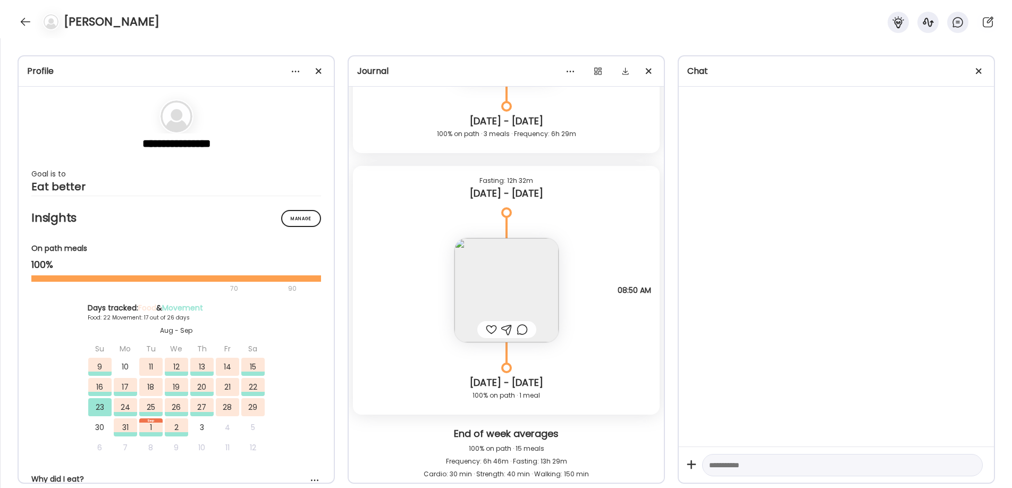
scroll to position [11700, 0]
click at [496, 278] on img at bounding box center [507, 289] width 104 height 104
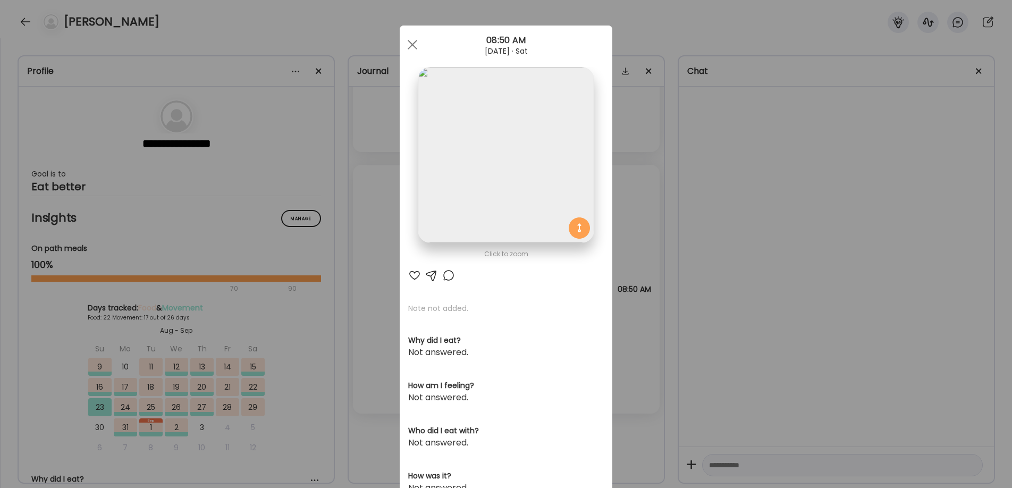
click at [506, 186] on img at bounding box center [506, 155] width 176 height 176
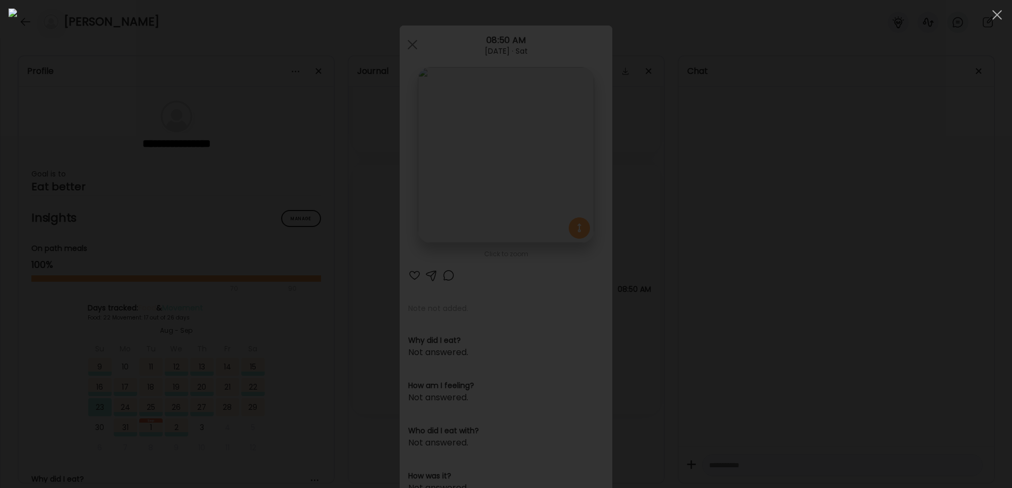
click at [758, 192] on div at bounding box center [506, 244] width 995 height 471
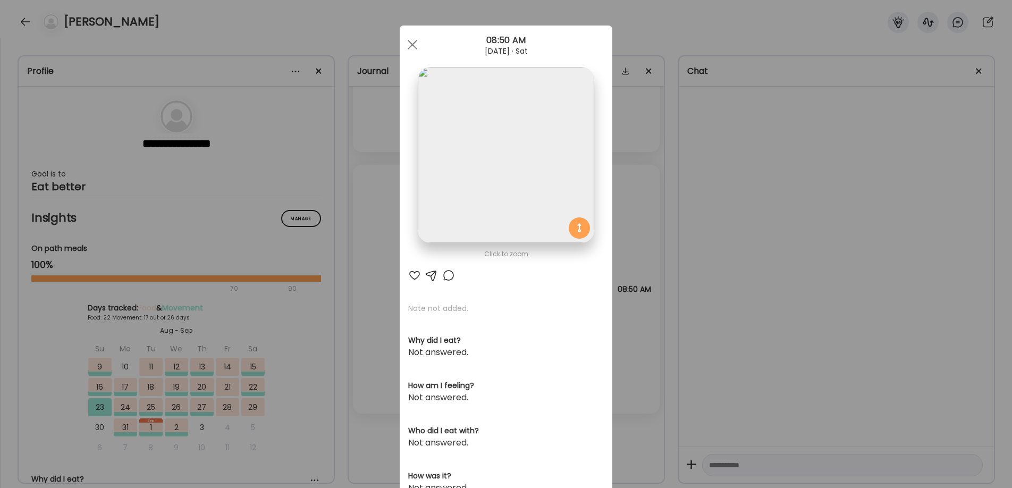
click at [742, 191] on div "Ate Coach Dashboard Wahoo! It’s official Take a moment to set up your Coach Pro…" at bounding box center [506, 244] width 1012 height 488
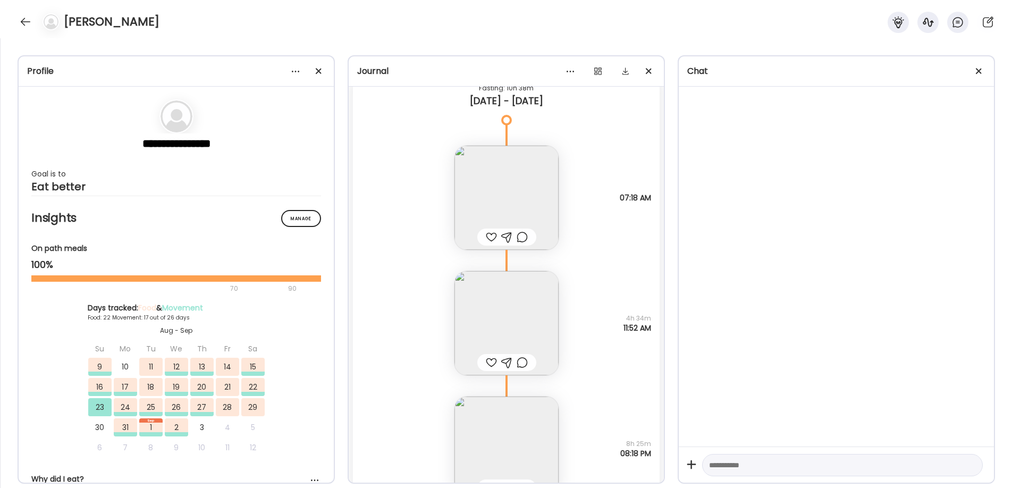
scroll to position [11280, 0]
click at [520, 299] on img at bounding box center [507, 322] width 104 height 104
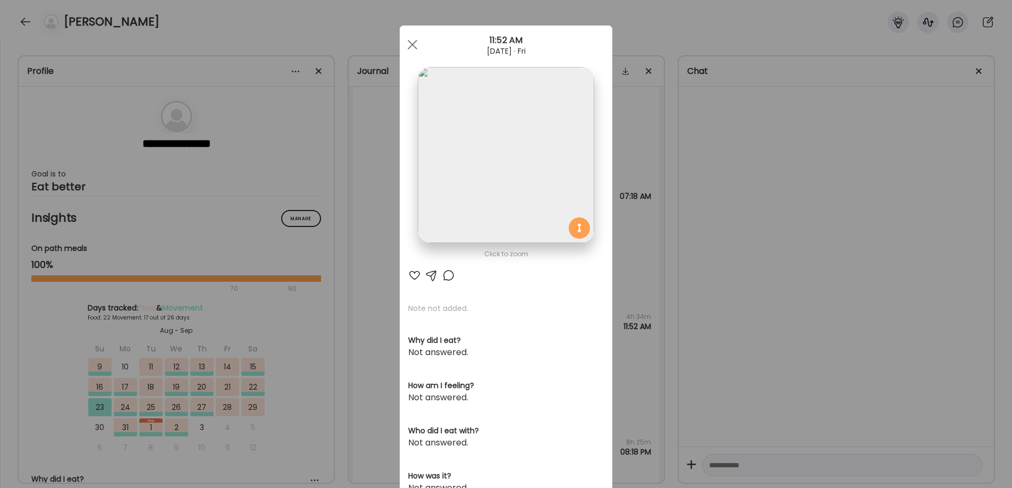
click at [516, 195] on img at bounding box center [506, 155] width 176 height 176
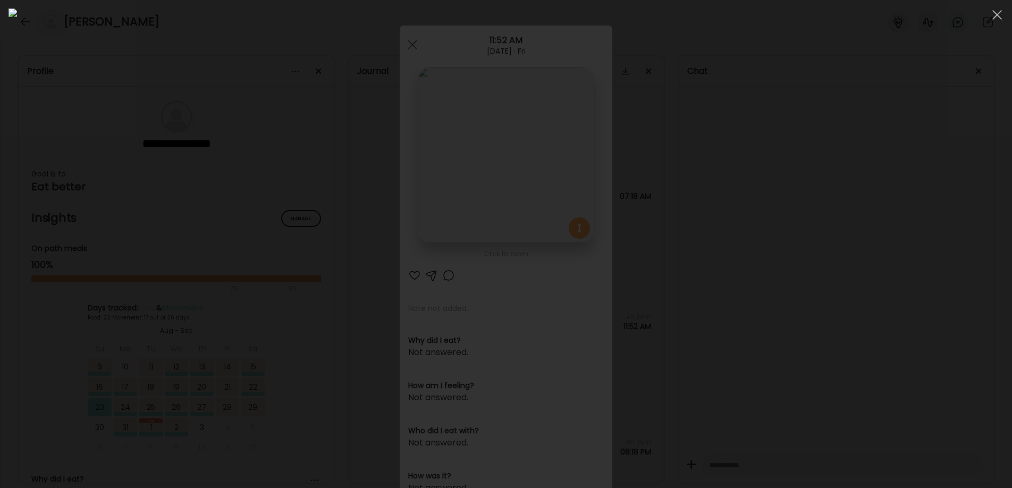
click at [888, 103] on div at bounding box center [506, 244] width 995 height 471
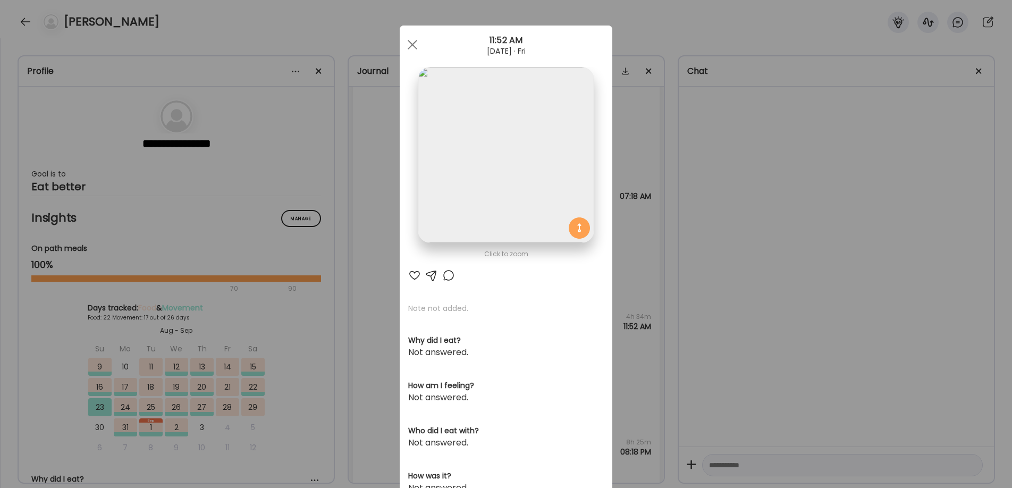
click at [823, 153] on div "Ate Coach Dashboard Wahoo! It’s official Take a moment to set up your Coach Pro…" at bounding box center [506, 244] width 1012 height 488
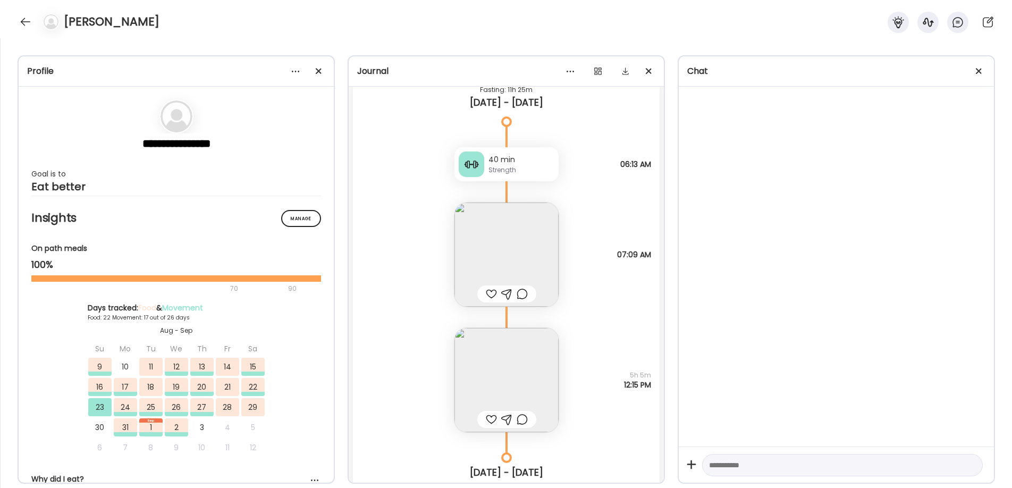
scroll to position [9725, 0]
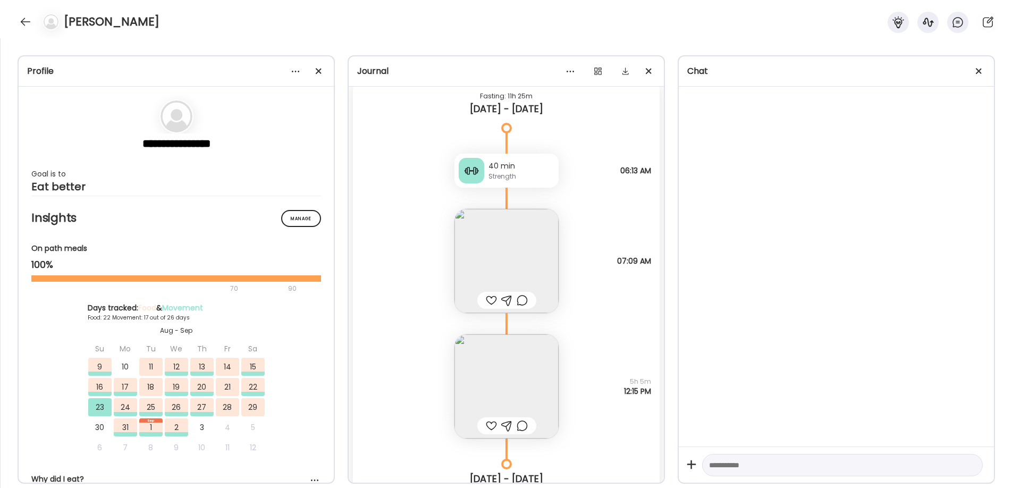
click at [500, 338] on img at bounding box center [507, 386] width 104 height 104
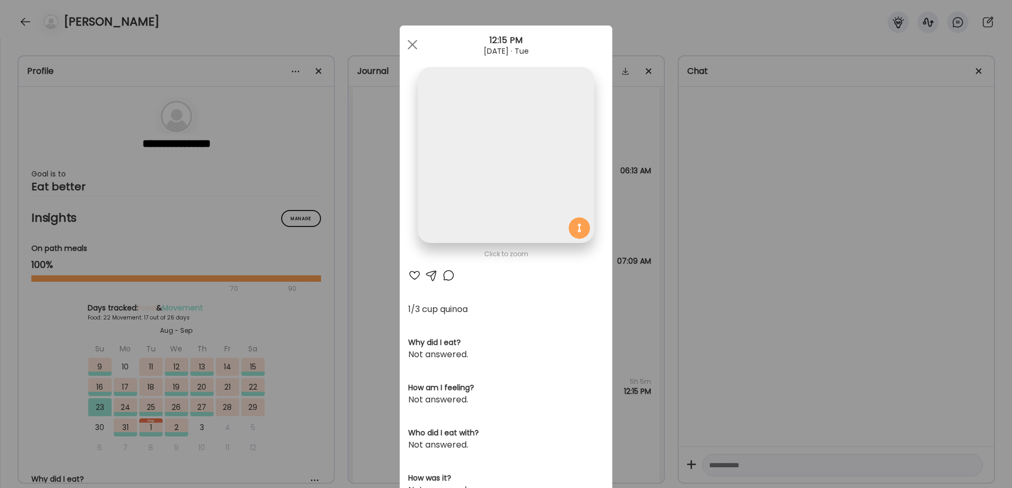
click at [497, 368] on section "1/3 cup quinoa Why did I eat? Not answered. How am I feeling? Not answered. Who…" at bounding box center [506, 467] width 196 height 329
click at [520, 95] on img at bounding box center [506, 155] width 176 height 176
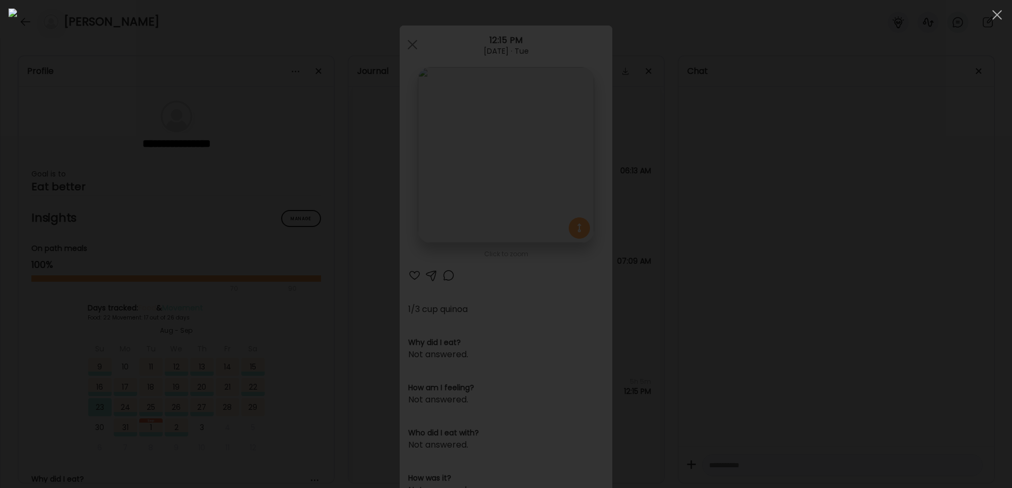
click at [843, 117] on div at bounding box center [506, 244] width 995 height 471
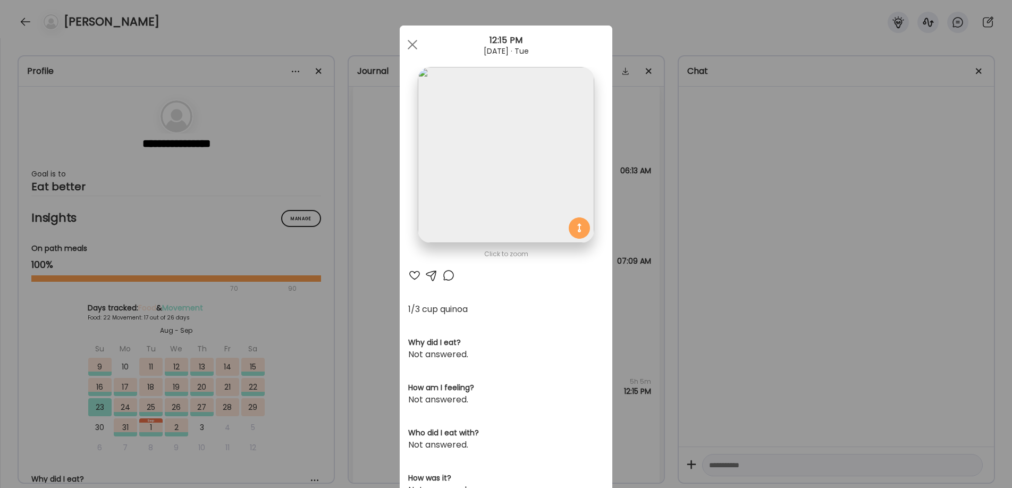
click at [810, 132] on div "Ate Coach Dashboard Wahoo! It’s official Take a moment to set up your Coach Pro…" at bounding box center [506, 244] width 1012 height 488
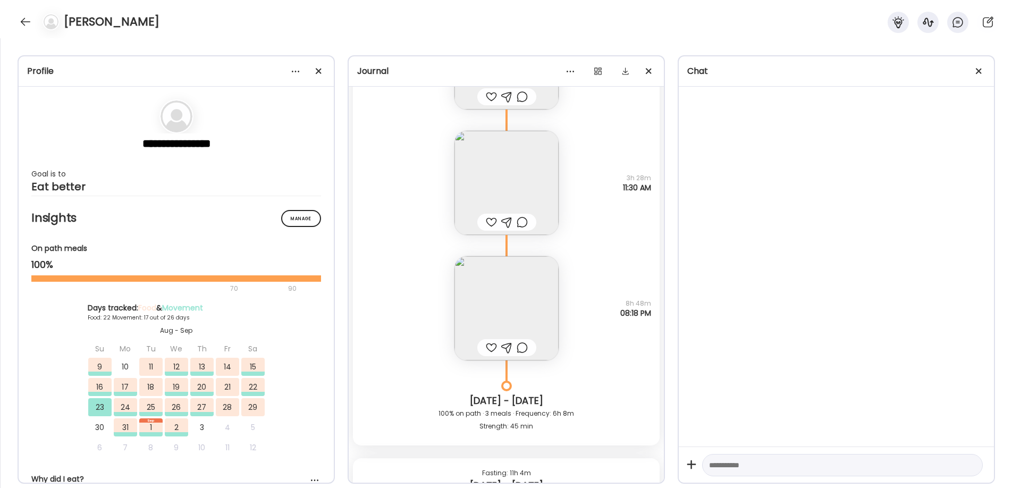
scroll to position [7541, 0]
click at [499, 323] on img at bounding box center [507, 310] width 104 height 104
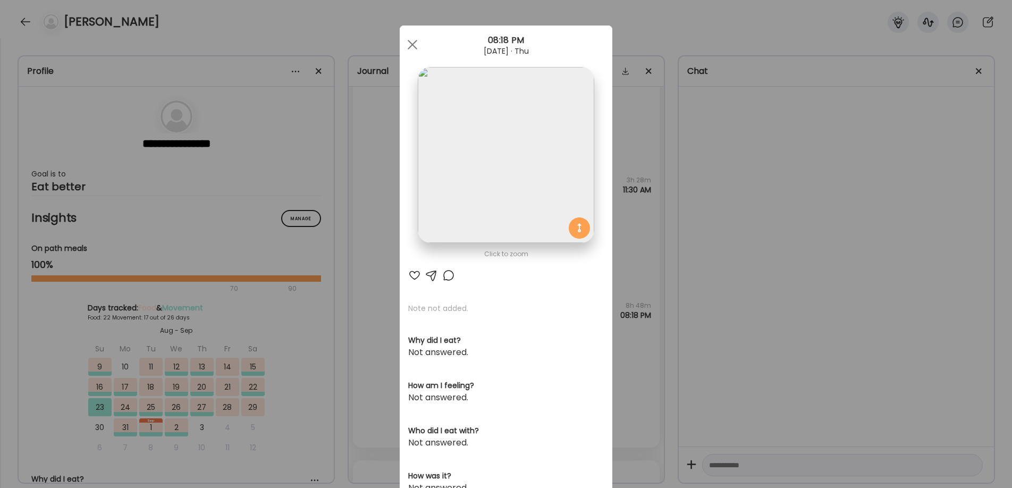
click at [511, 167] on img at bounding box center [506, 155] width 176 height 176
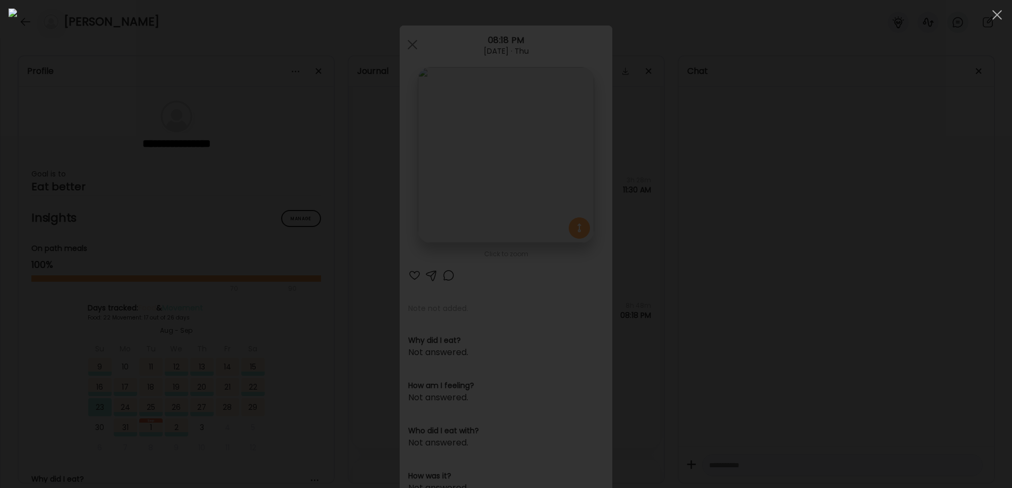
click at [880, 134] on div at bounding box center [506, 244] width 995 height 471
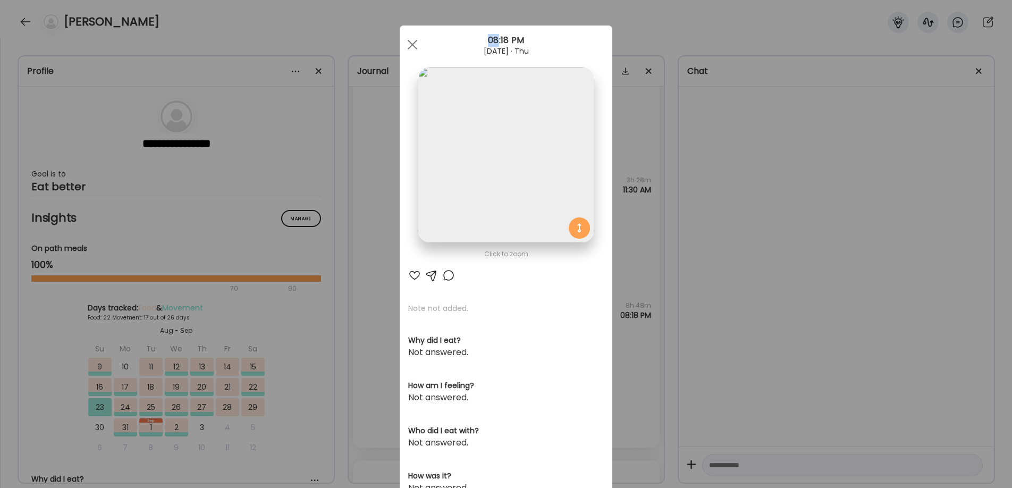
click at [880, 134] on div "Ate Coach Dashboard Wahoo! It’s official Take a moment to set up your Coach Pro…" at bounding box center [506, 244] width 1012 height 488
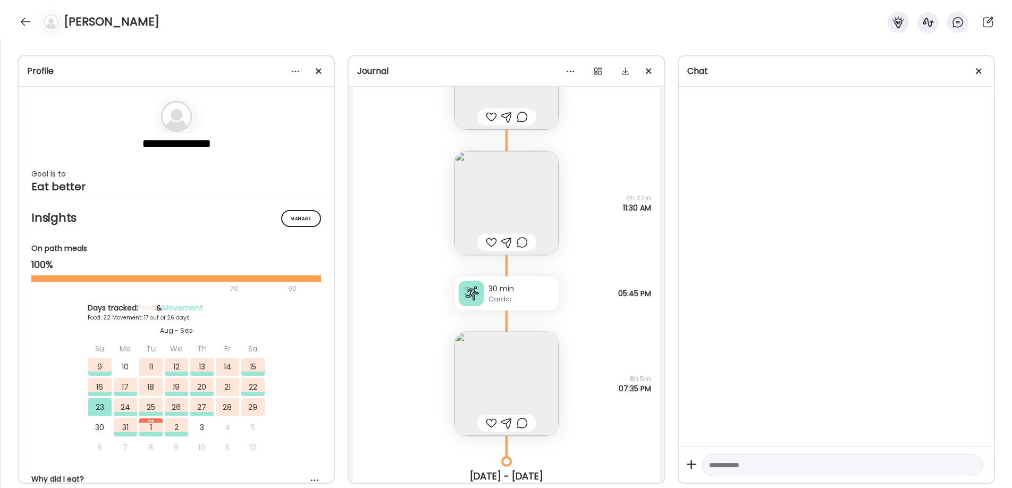
scroll to position [6886, 0]
click at [509, 192] on img at bounding box center [507, 204] width 104 height 104
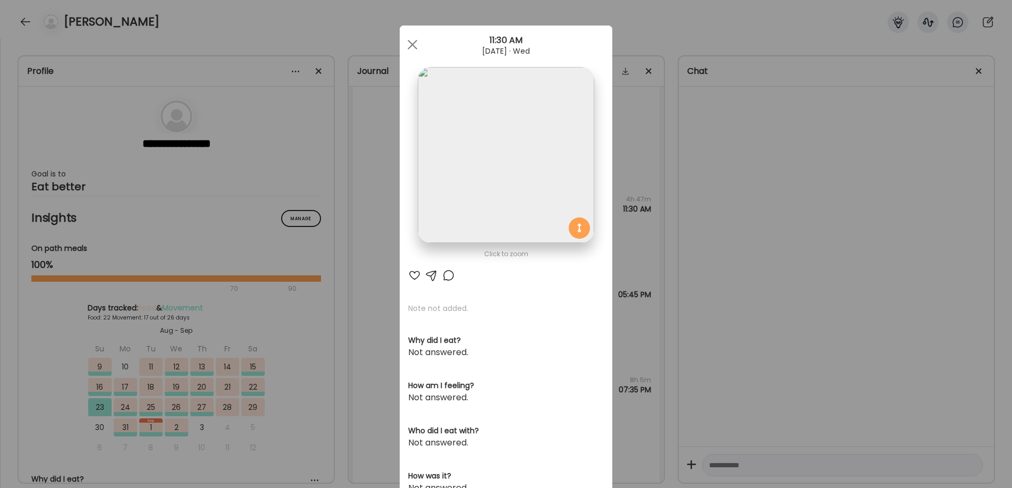
click at [508, 181] on img at bounding box center [506, 155] width 176 height 176
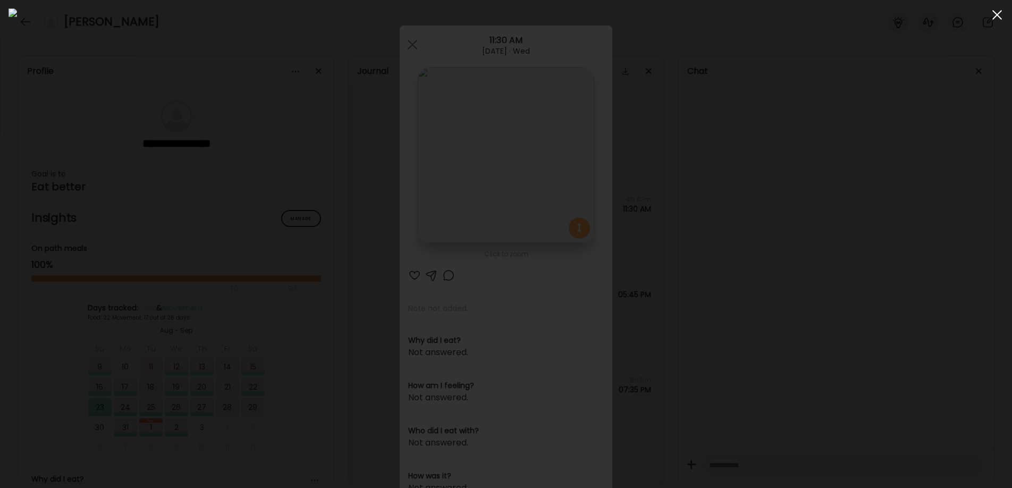
click at [996, 13] on span at bounding box center [997, 15] width 10 height 10
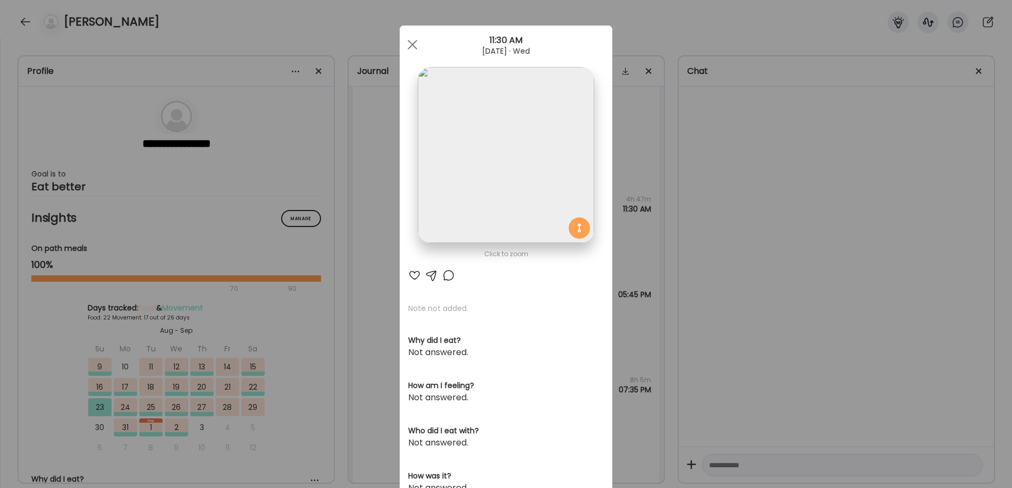
click at [841, 145] on div "Ate Coach Dashboard Wahoo! It’s official Take a moment to set up your Coach Pro…" at bounding box center [506, 244] width 1012 height 488
